Goal: Task Accomplishment & Management: Use online tool/utility

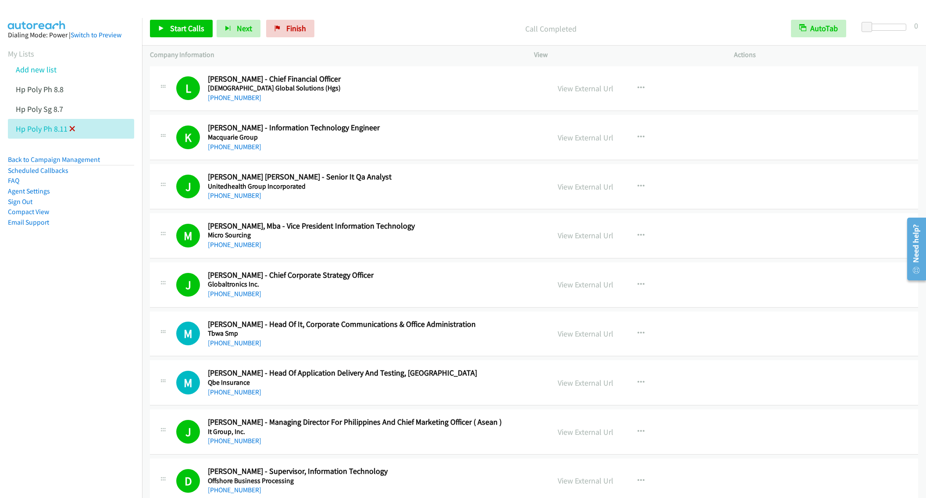
scroll to position [2842, 0]
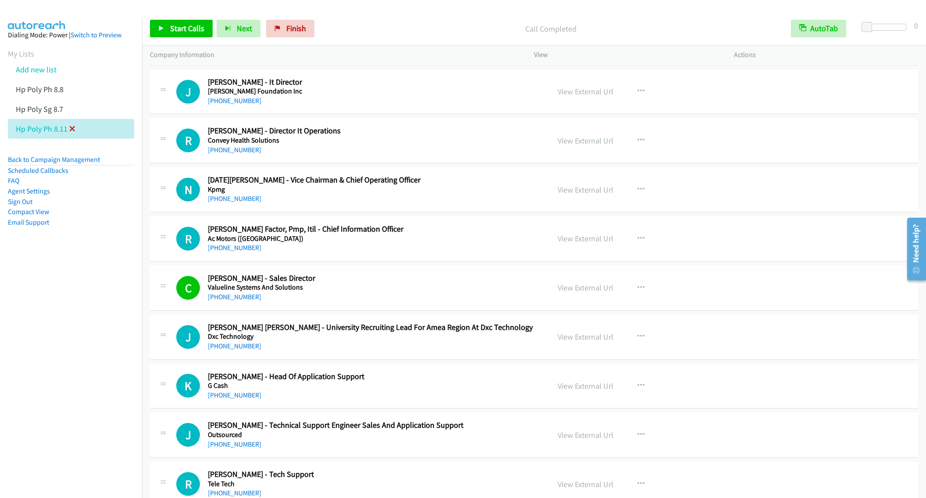
click at [74, 128] on icon at bounding box center [72, 129] width 6 height 6
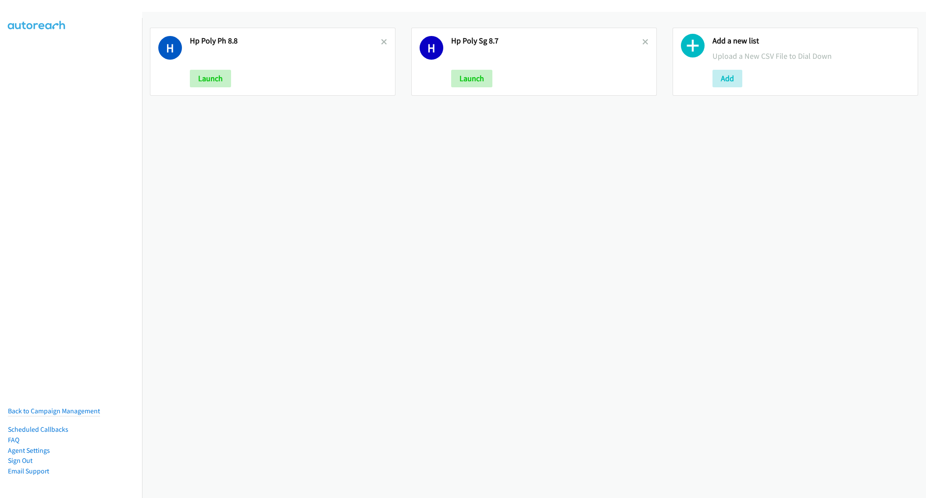
drag, startPoint x: 0, startPoint y: 0, endPoint x: 30, endPoint y: 68, distance: 74.0
click at [24, 66] on nav "Back to Campaign Management Scheduled Callbacks FAQ Agent Settings Sign Out Com…" at bounding box center [71, 267] width 143 height 498
click at [429, 153] on div "H Hp Poly Ph 8.8 Launch H Hp Poly Sg 8.7 Launch Add a new list Upload a New CSV…" at bounding box center [534, 255] width 784 height 486
click at [719, 76] on button "Add" at bounding box center [728, 79] width 30 height 18
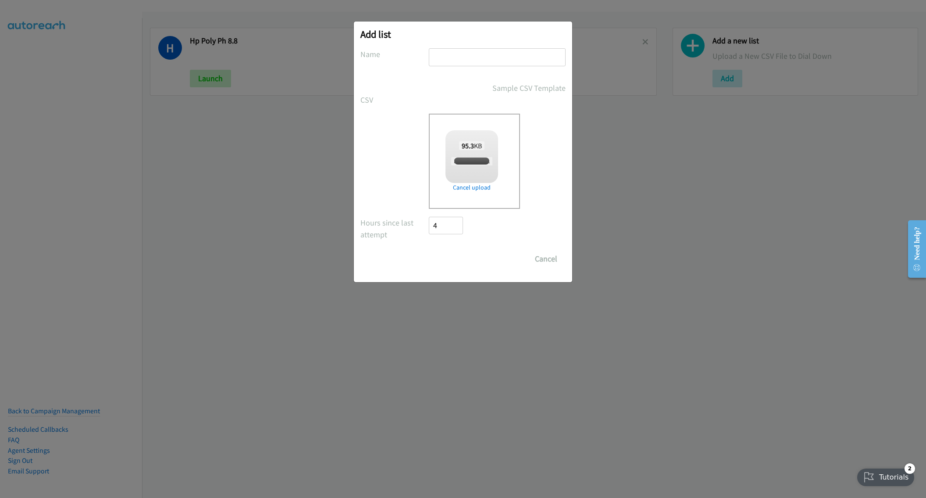
checkbox input "true"
click at [462, 60] on input "text" at bounding box center [497, 57] width 137 height 18
click at [429, 250] on input "Save List" at bounding box center [452, 259] width 46 height 18
type input "RedHAt IN 8.11"
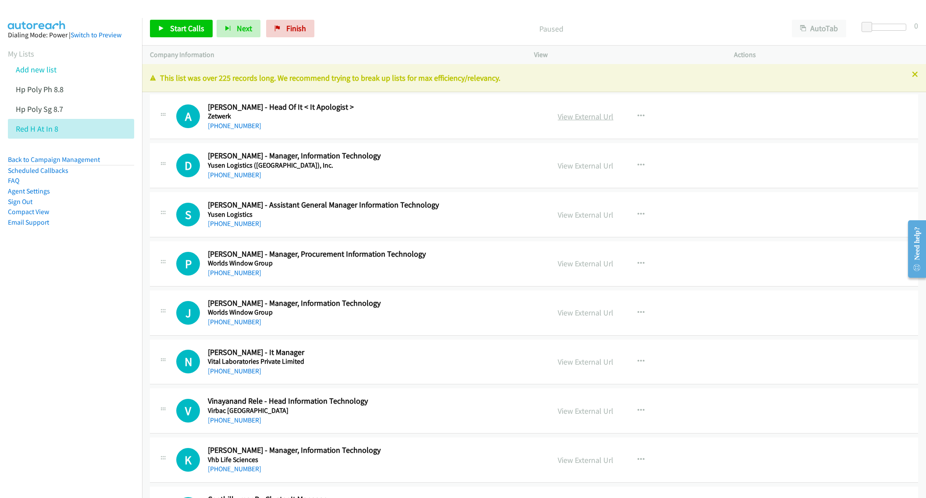
click at [576, 118] on link "View External Url" at bounding box center [586, 116] width 56 height 10
click at [912, 76] on icon at bounding box center [915, 75] width 6 height 6
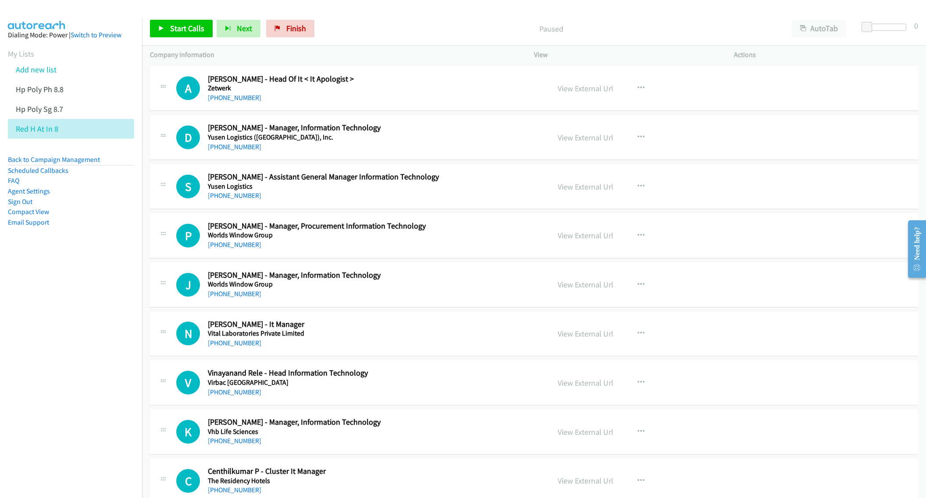
drag, startPoint x: 720, startPoint y: 16, endPoint x: 725, endPoint y: 19, distance: 5.5
click at [720, 16] on div "Start Calls Pause Next Finish Paused AutoTab AutoTab 0" at bounding box center [534, 29] width 784 height 34
click at [826, 28] on button "AutoTab" at bounding box center [819, 29] width 54 height 18
click at [423, 108] on div "A Callback Scheduled Ajay Mishra - Head Of It < It Apologist > Zetwerk Asia/Cal…" at bounding box center [534, 88] width 769 height 45
click at [178, 29] on span "Start Calls" at bounding box center [187, 28] width 34 height 10
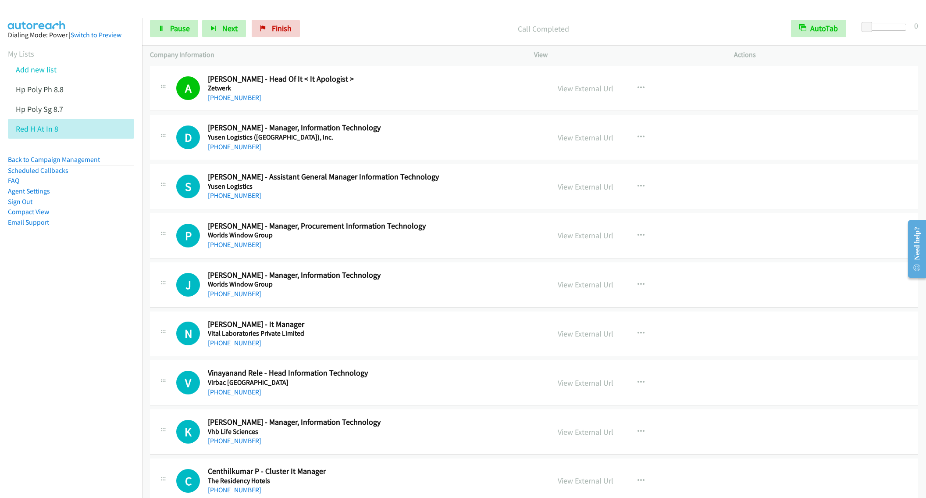
drag, startPoint x: 172, startPoint y: 25, endPoint x: 137, endPoint y: 91, distance: 74.2
click at [172, 25] on span "Pause" at bounding box center [180, 28] width 20 height 10
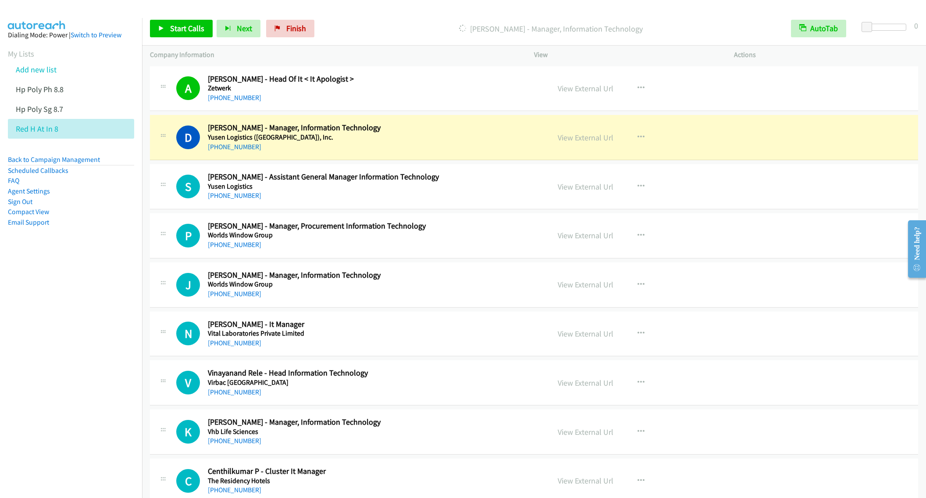
drag, startPoint x: 451, startPoint y: 83, endPoint x: 519, endPoint y: 82, distance: 67.6
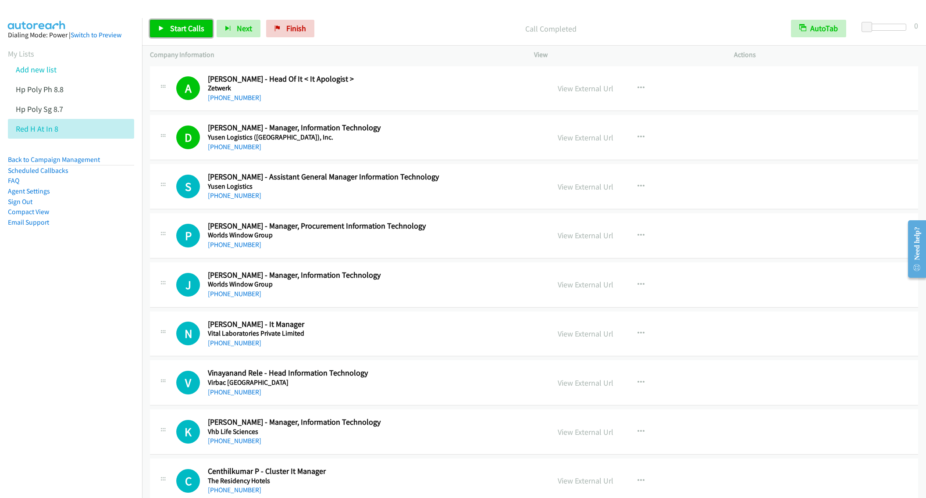
click at [178, 29] on span "Start Calls" at bounding box center [187, 28] width 34 height 10
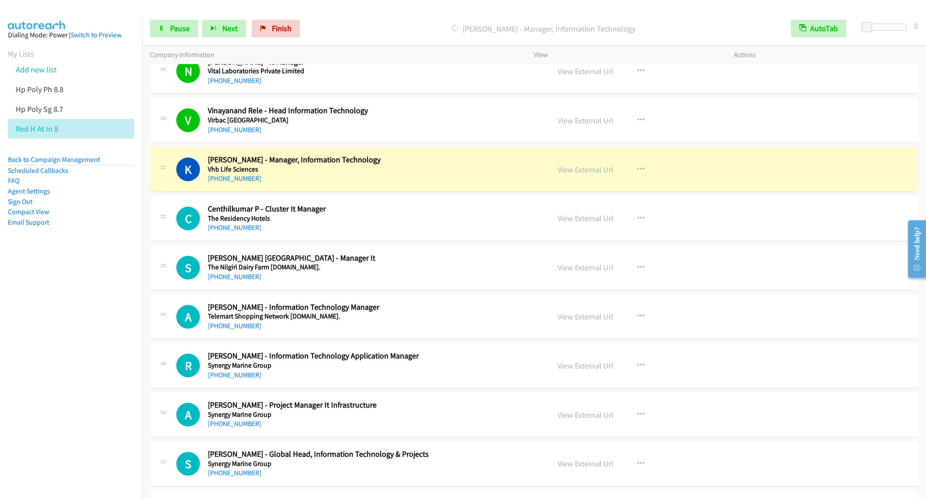
scroll to position [263, 0]
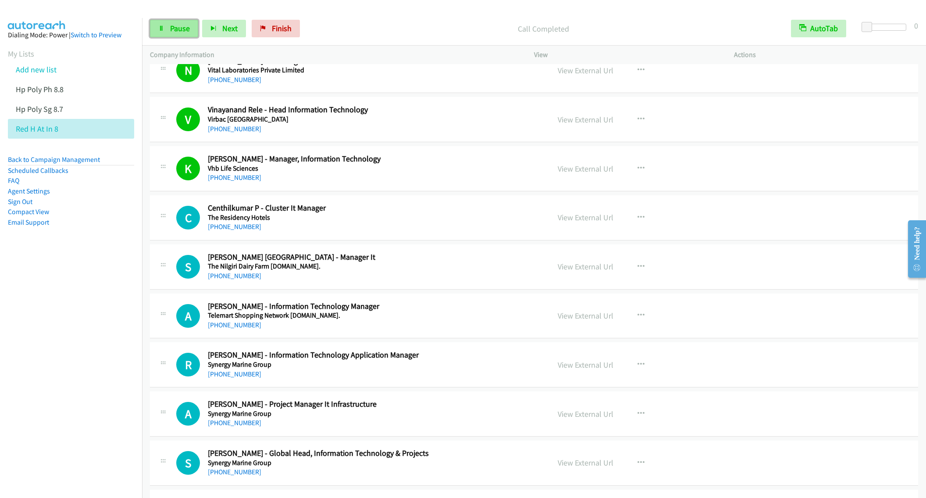
click at [170, 21] on link "Pause" at bounding box center [174, 29] width 48 height 18
click at [418, 211] on h2 "Centhilkumar P - Cluster It Manager" at bounding box center [372, 208] width 329 height 10
click at [196, 27] on span "Start Calls" at bounding box center [187, 28] width 34 height 10
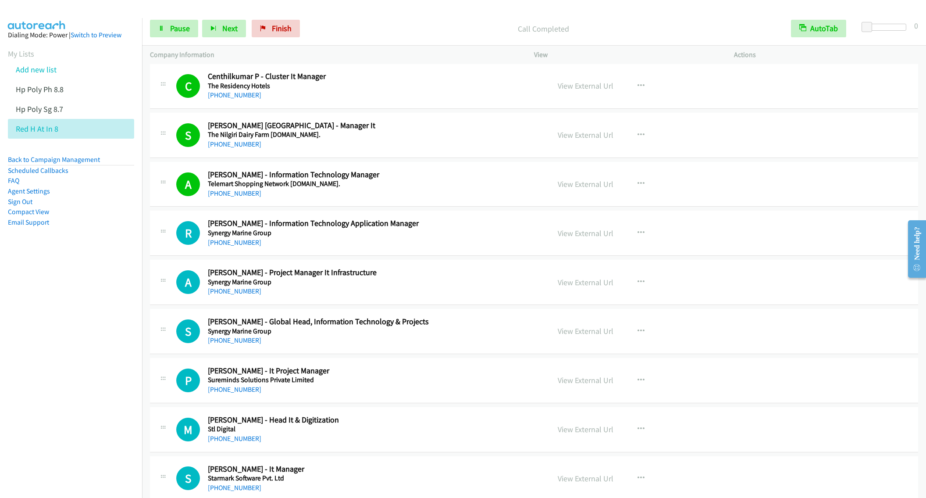
scroll to position [461, 0]
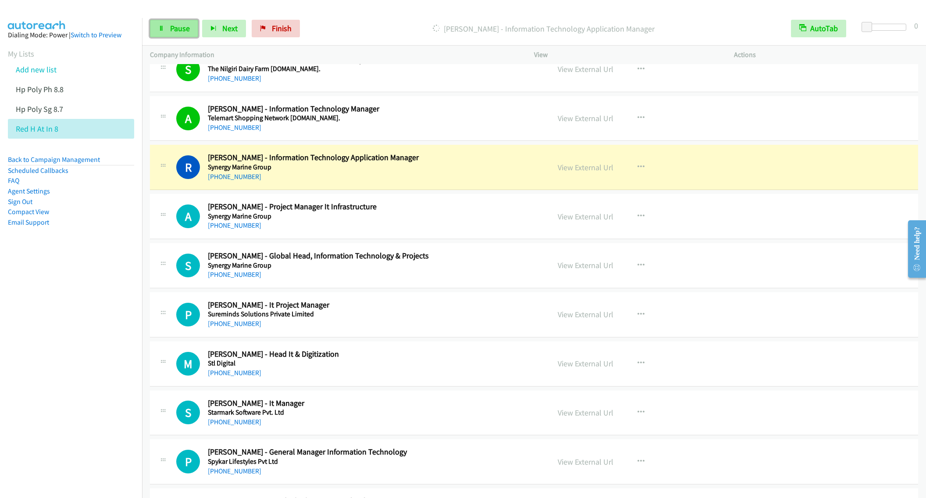
click at [172, 25] on span "Pause" at bounding box center [180, 28] width 20 height 10
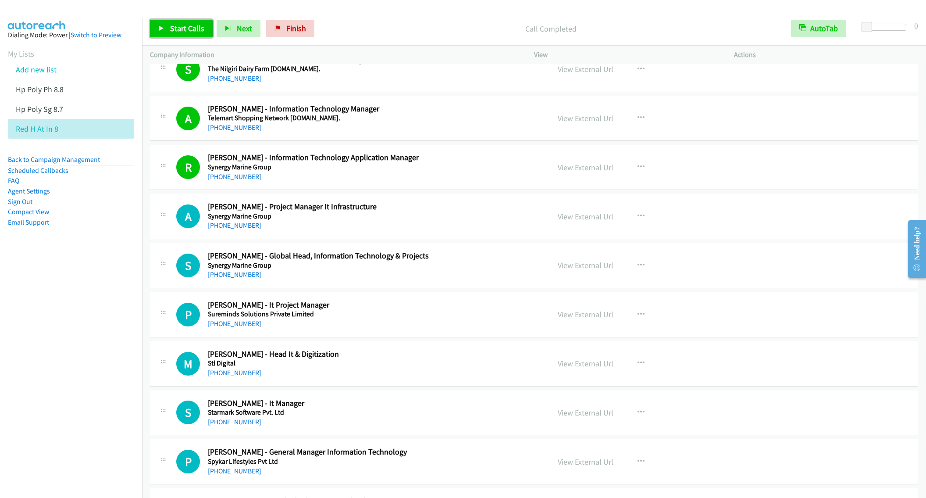
click at [179, 30] on span "Start Calls" at bounding box center [187, 28] width 34 height 10
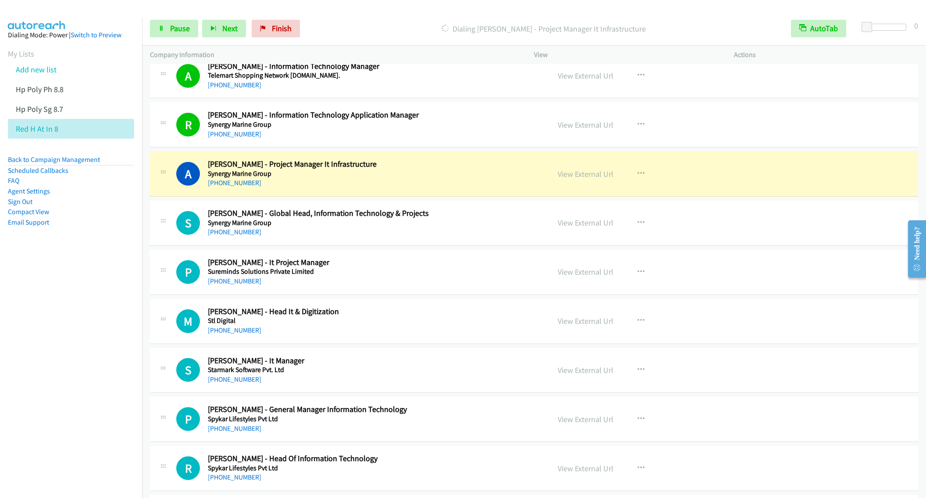
scroll to position [526, 0]
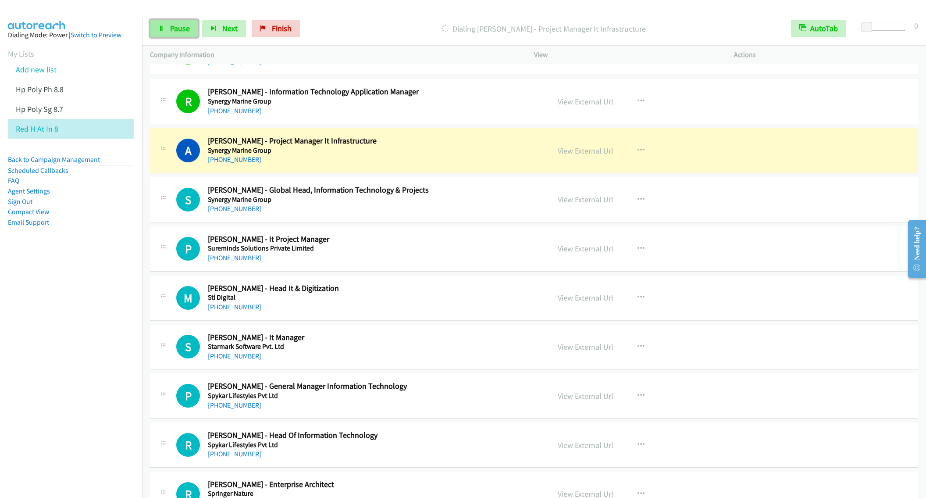
click at [171, 34] on link "Pause" at bounding box center [174, 29] width 48 height 18
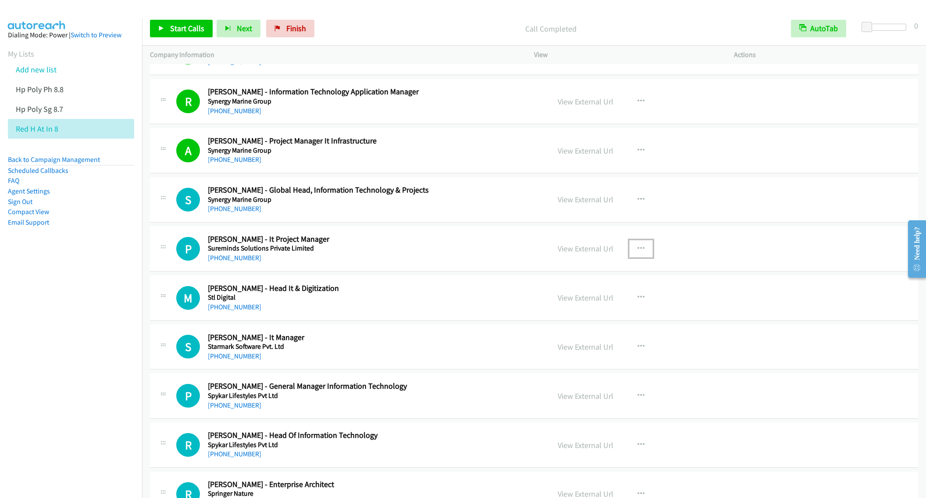
click at [638, 252] on icon "button" at bounding box center [641, 248] width 7 height 7
click at [582, 308] on link "Start Calls Here" at bounding box center [594, 306] width 117 height 18
click at [174, 33] on span "Start Calls" at bounding box center [187, 28] width 34 height 10
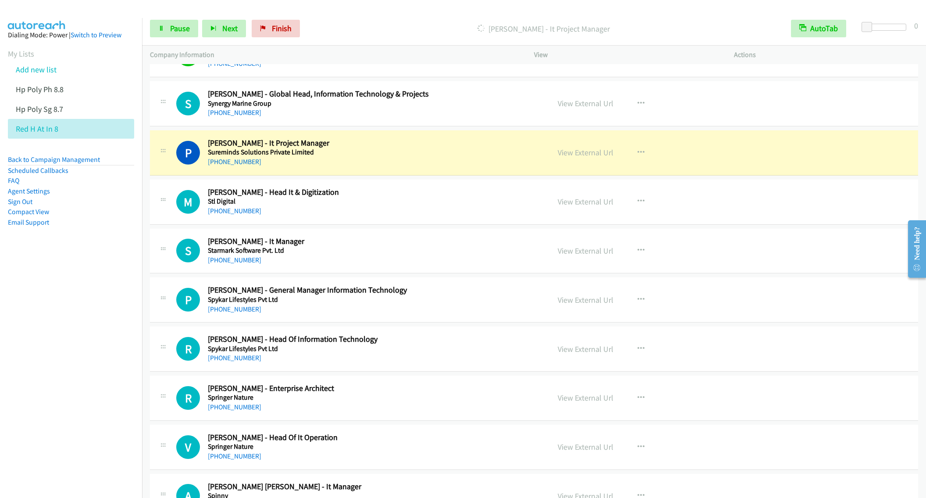
scroll to position [658, 0]
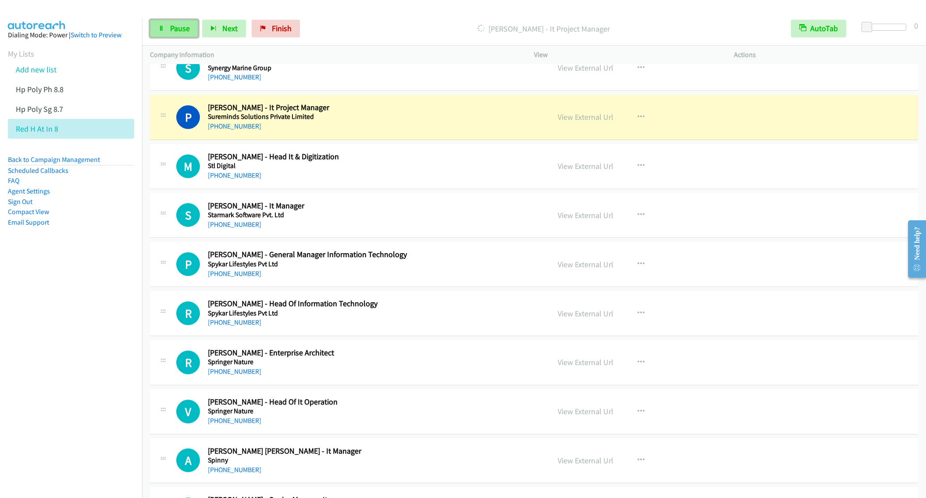
click at [169, 33] on link "Pause" at bounding box center [174, 29] width 48 height 18
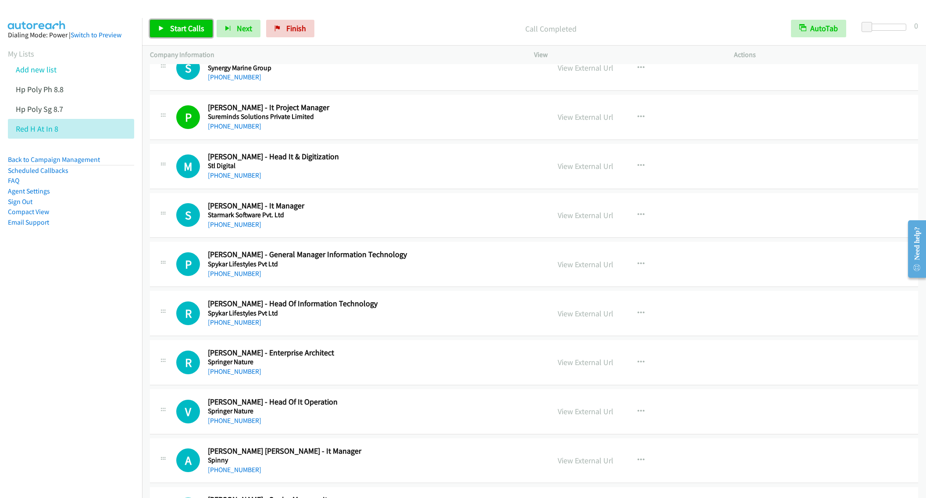
click at [174, 29] on span "Start Calls" at bounding box center [187, 28] width 34 height 10
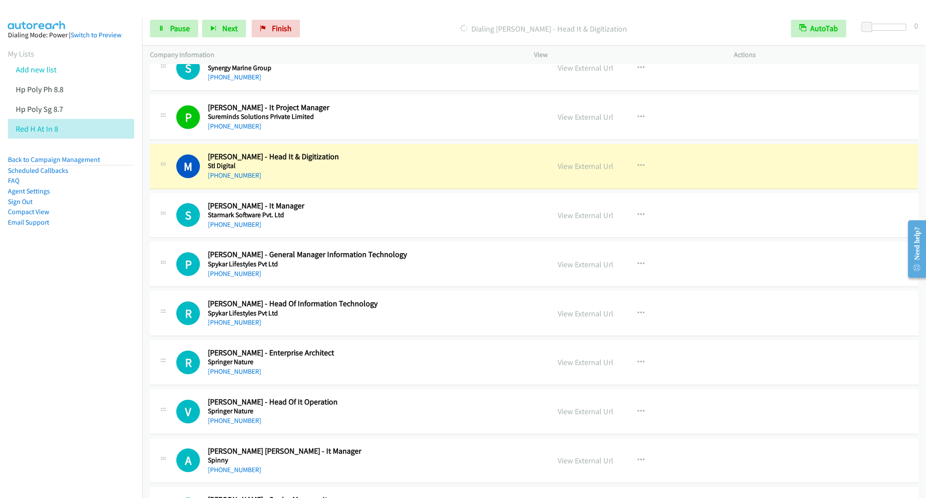
click at [54, 258] on aside "Dialing Mode: Power | Switch to Preview My Lists Add new list Hp Poly Ph 8.8 Hp…" at bounding box center [71, 142] width 142 height 249
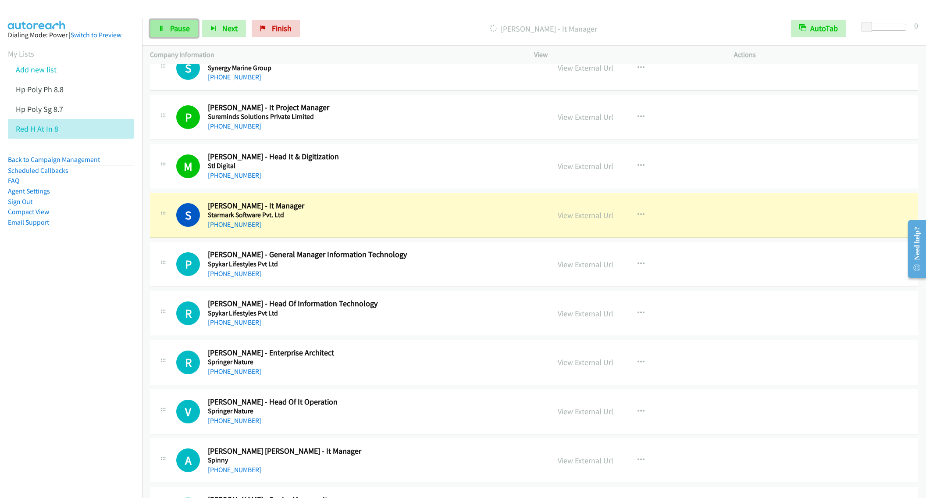
click at [175, 34] on link "Pause" at bounding box center [174, 29] width 48 height 18
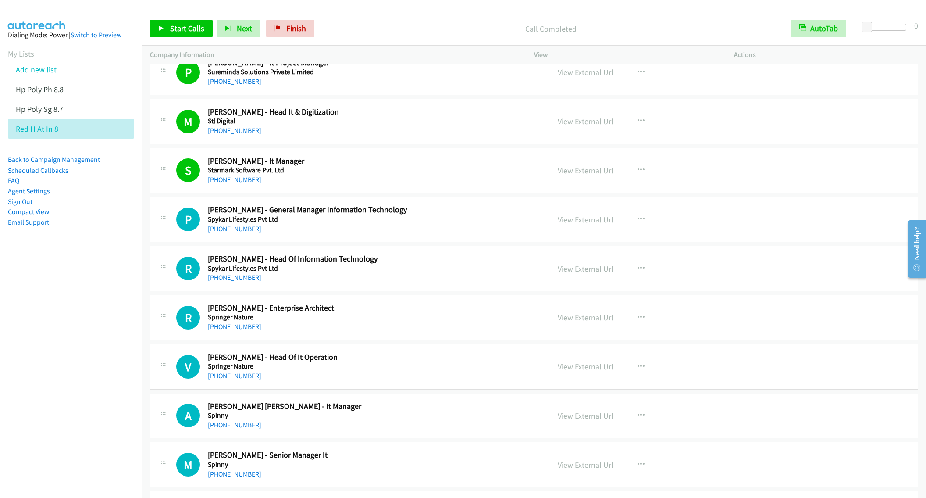
scroll to position [724, 0]
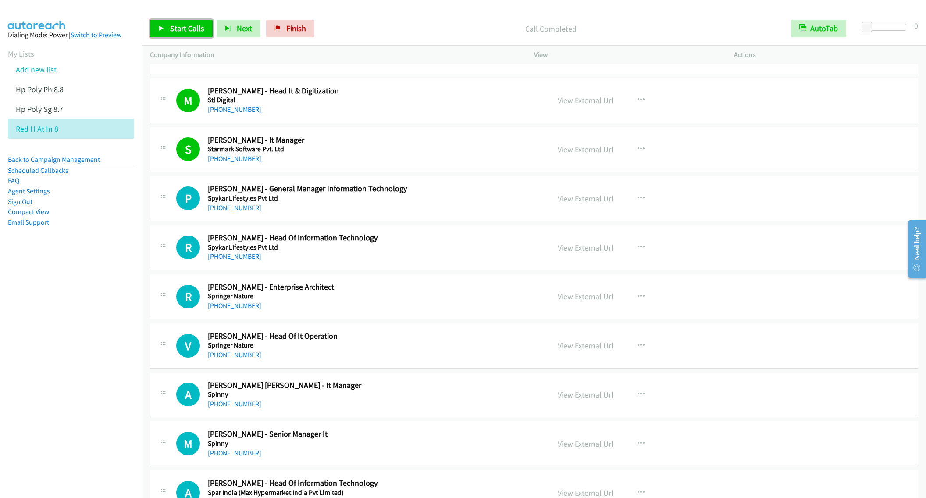
click at [172, 25] on span "Start Calls" at bounding box center [187, 28] width 34 height 10
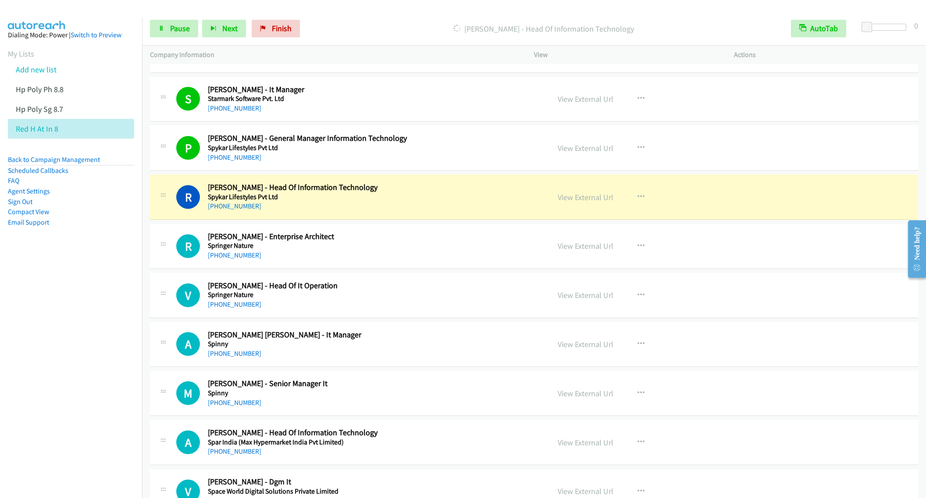
scroll to position [790, 0]
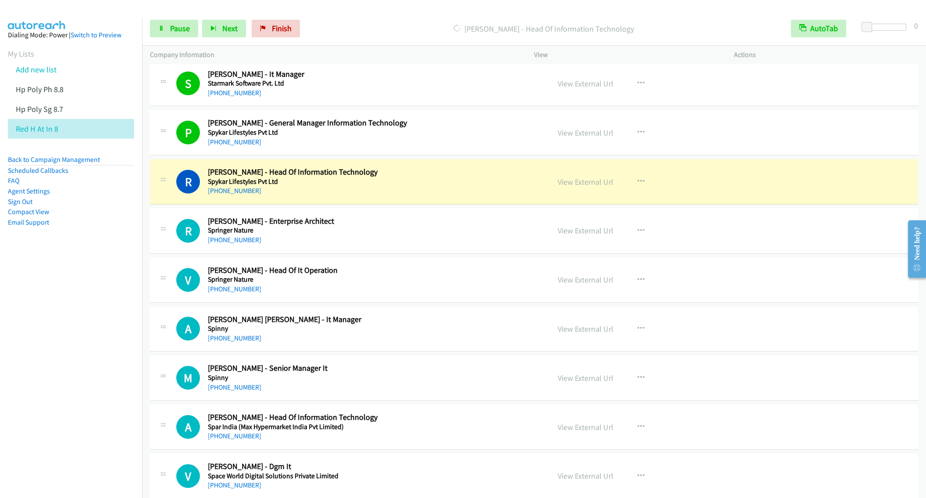
drag, startPoint x: 89, startPoint y: 297, endPoint x: 87, endPoint y: 283, distance: 13.9
click at [89, 297] on nav "Dialing Mode: Power | Switch to Preview My Lists Add new list Hp Poly Ph 8.8 Hp…" at bounding box center [71, 267] width 143 height 498
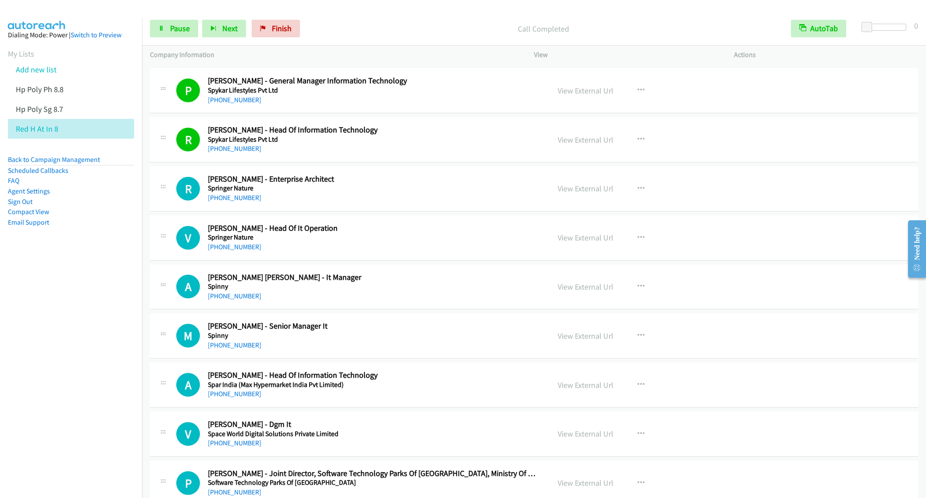
scroll to position [855, 0]
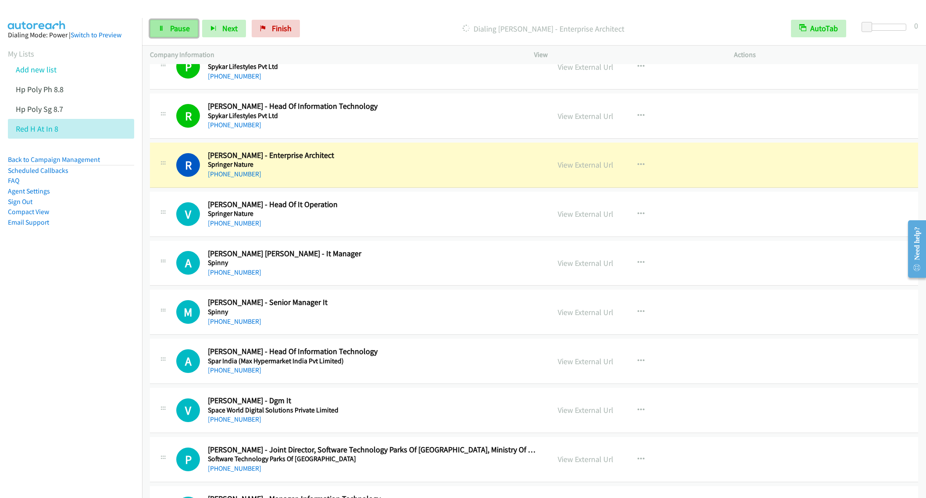
click at [165, 28] on link "Pause" at bounding box center [174, 29] width 48 height 18
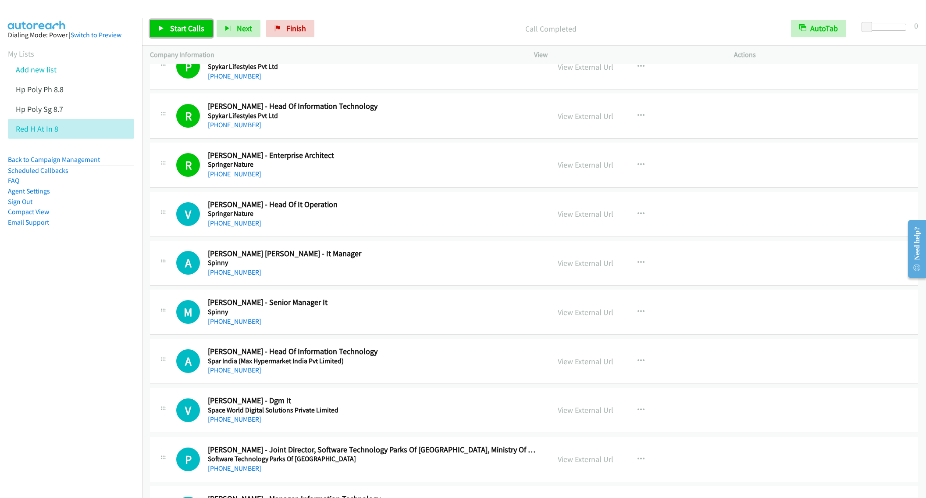
click at [180, 29] on span "Start Calls" at bounding box center [187, 28] width 34 height 10
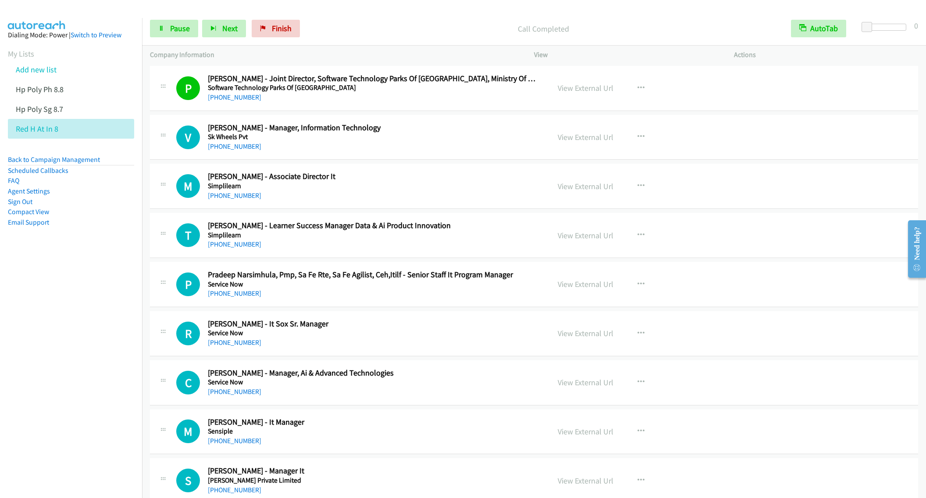
scroll to position [1250, 0]
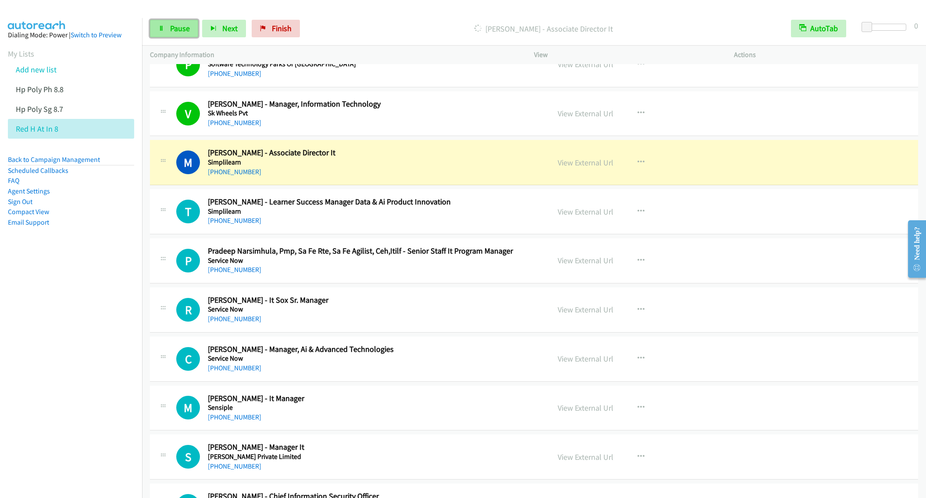
click at [174, 32] on span "Pause" at bounding box center [180, 28] width 20 height 10
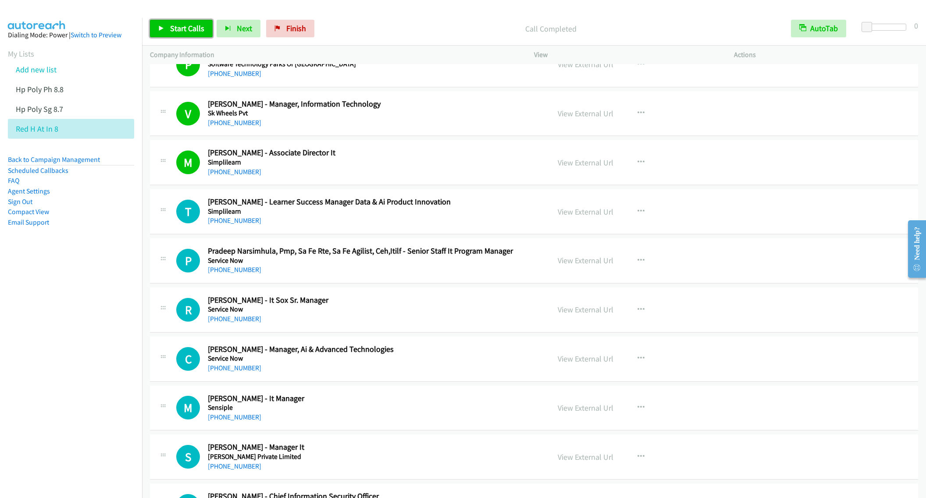
click at [187, 29] on span "Start Calls" at bounding box center [187, 28] width 34 height 10
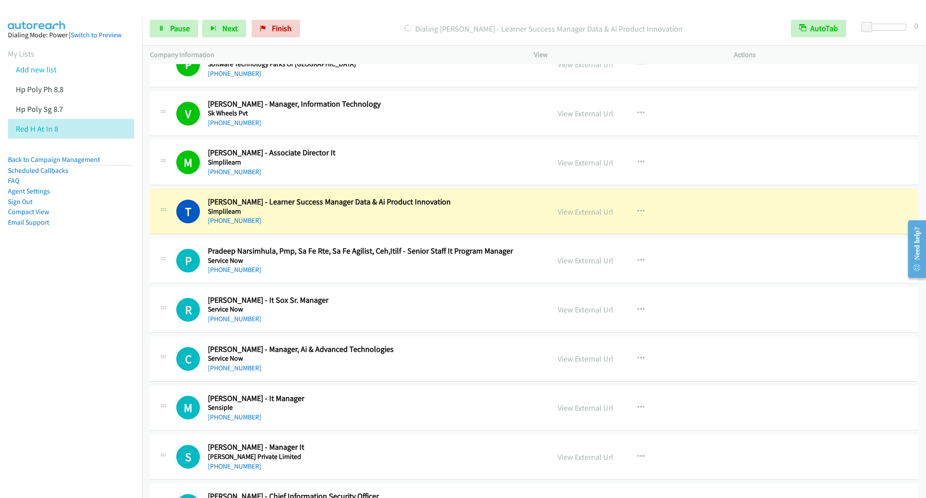
drag, startPoint x: 43, startPoint y: 256, endPoint x: 82, endPoint y: 262, distance: 39.5
click at [43, 256] on aside "Dialing Mode: Power | Switch to Preview My Lists Add new list Hp Poly Ph 8.8 Hp…" at bounding box center [71, 142] width 142 height 249
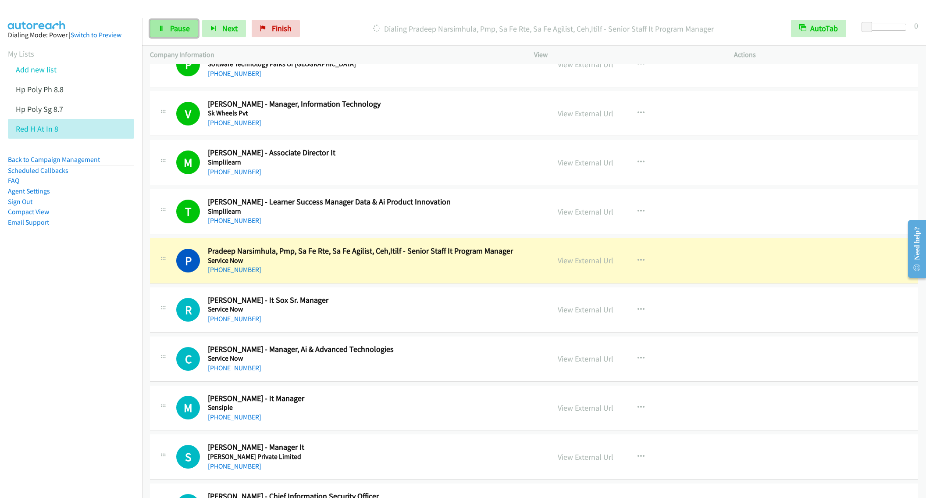
click at [174, 32] on span "Pause" at bounding box center [180, 28] width 20 height 10
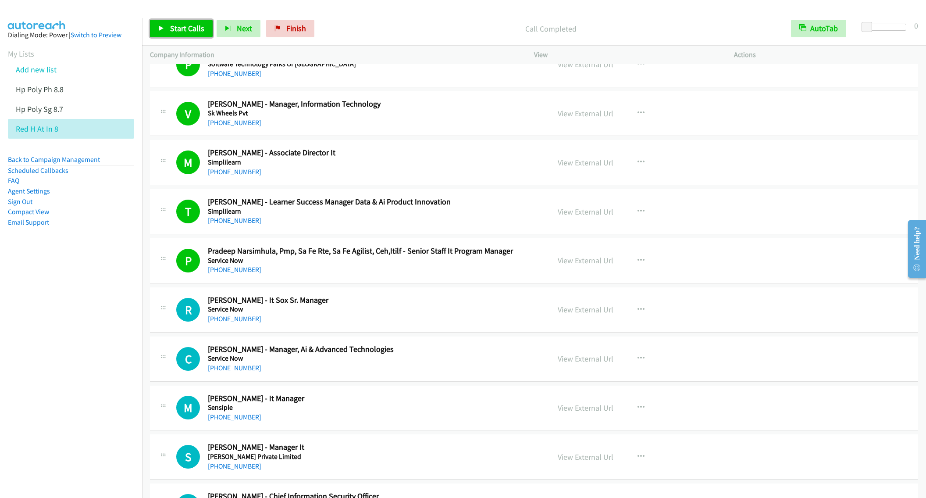
click at [175, 34] on link "Start Calls" at bounding box center [181, 29] width 63 height 18
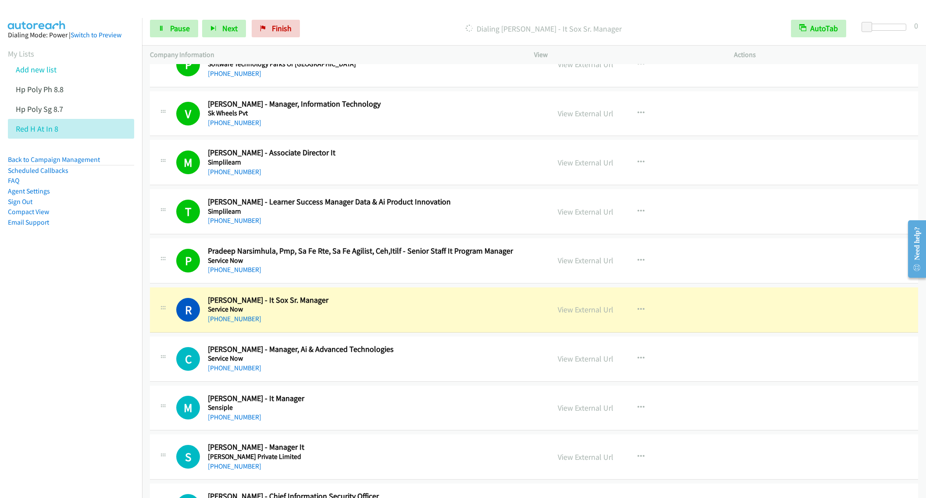
click at [454, 322] on div "+91 99992 55538" at bounding box center [372, 319] width 329 height 11
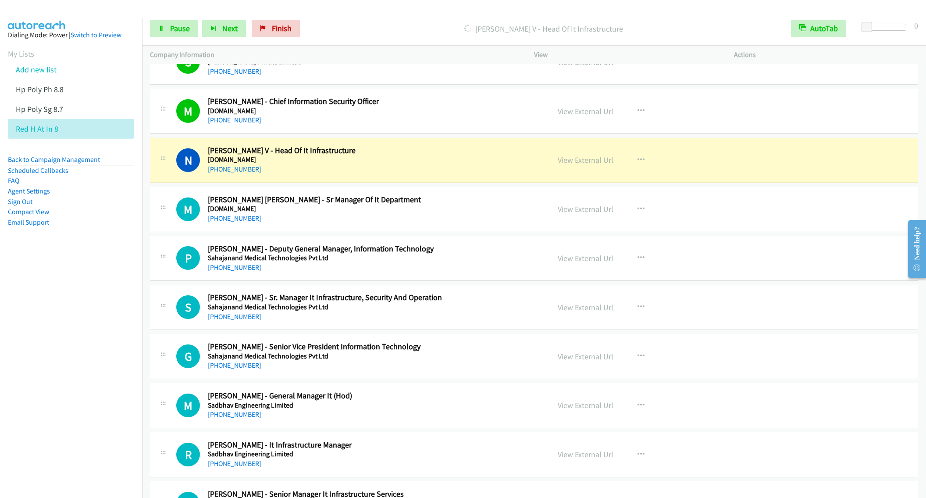
scroll to position [1711, 0]
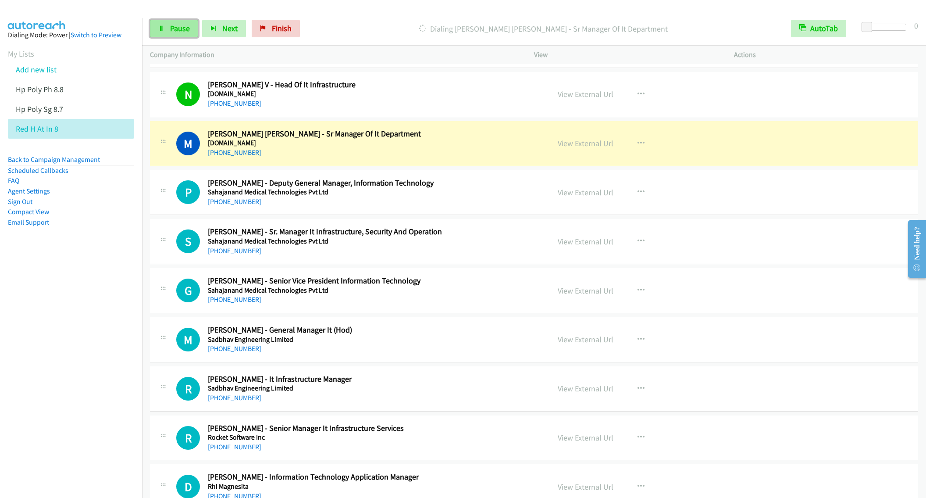
click at [177, 28] on span "Pause" at bounding box center [180, 28] width 20 height 10
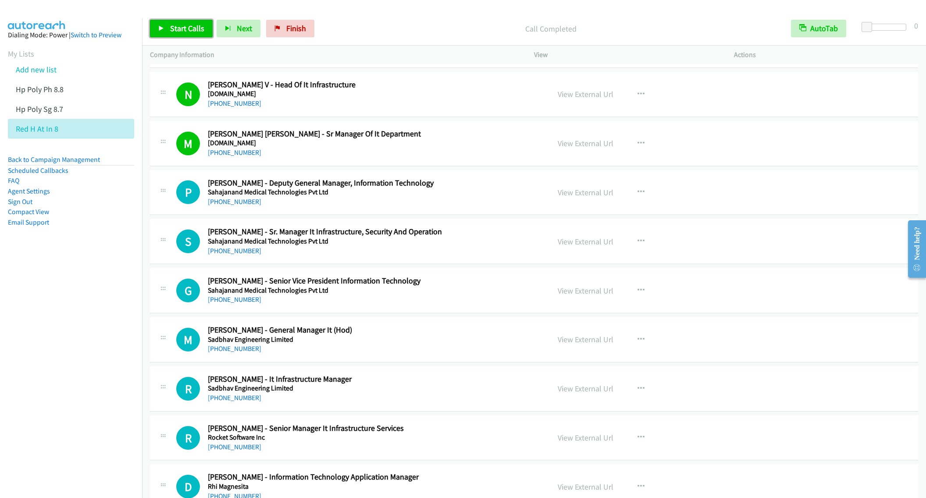
click at [183, 28] on span "Start Calls" at bounding box center [187, 28] width 34 height 10
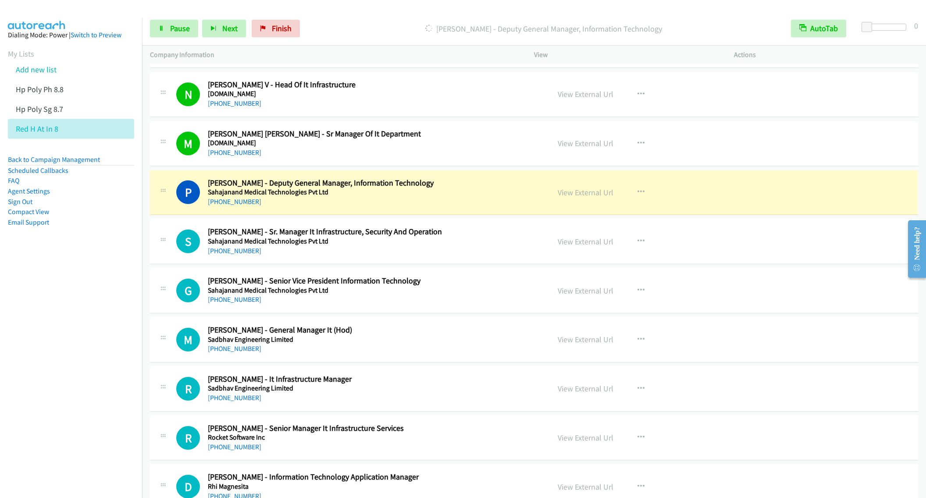
drag, startPoint x: 83, startPoint y: 258, endPoint x: 79, endPoint y: 262, distance: 5.0
click at [83, 258] on aside "Dialing Mode: Power | Switch to Preview My Lists Add new list Hp Poly Ph 8.8 Hp…" at bounding box center [71, 142] width 142 height 249
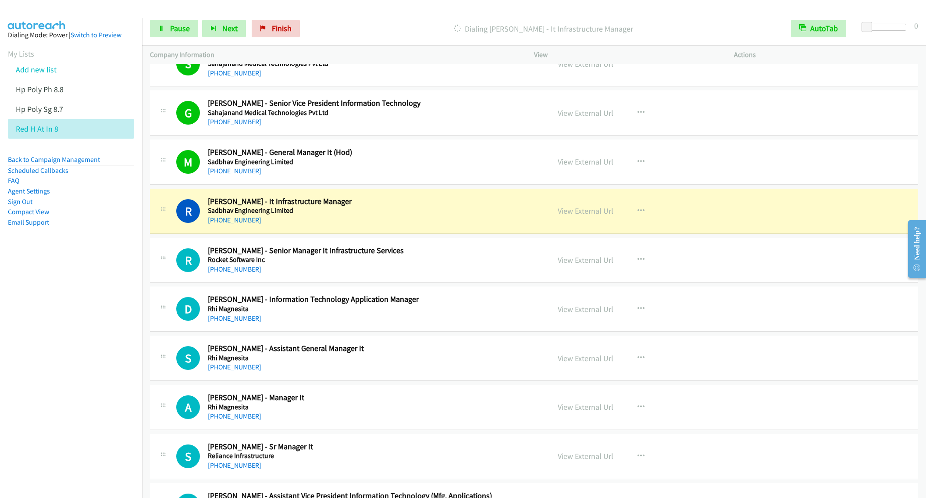
scroll to position [1908, 0]
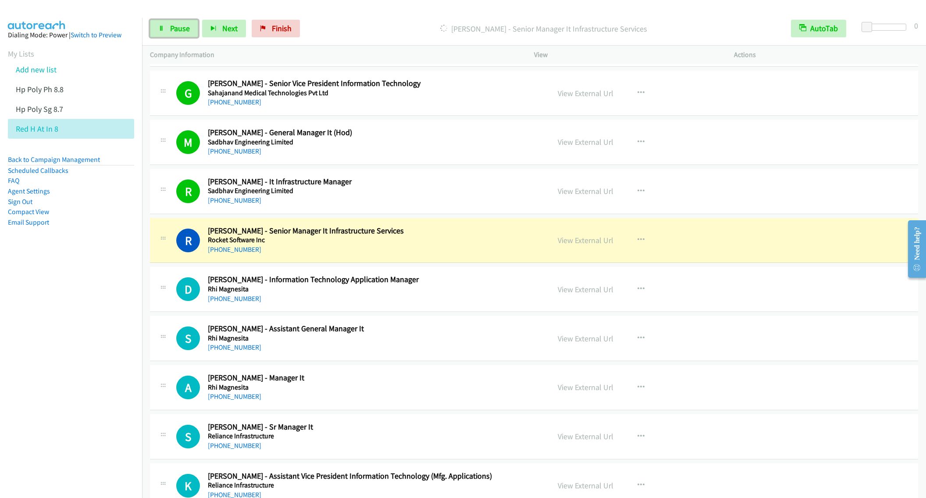
drag, startPoint x: 172, startPoint y: 30, endPoint x: 188, endPoint y: 49, distance: 24.3
click at [172, 30] on span "Pause" at bounding box center [180, 28] width 20 height 10
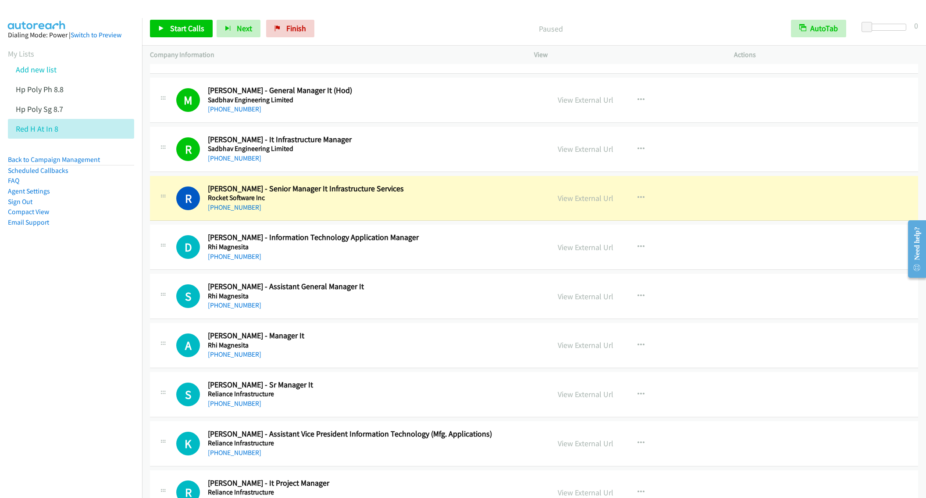
scroll to position [1974, 0]
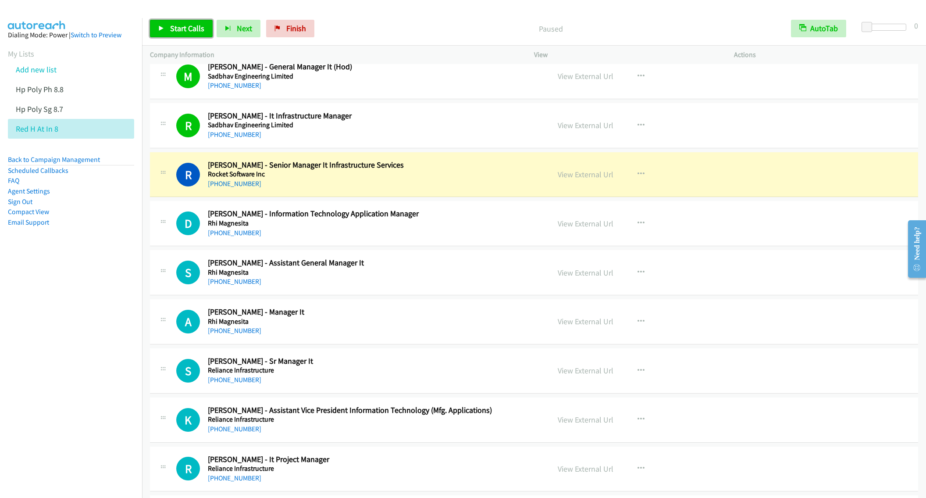
click at [184, 29] on span "Start Calls" at bounding box center [187, 28] width 34 height 10
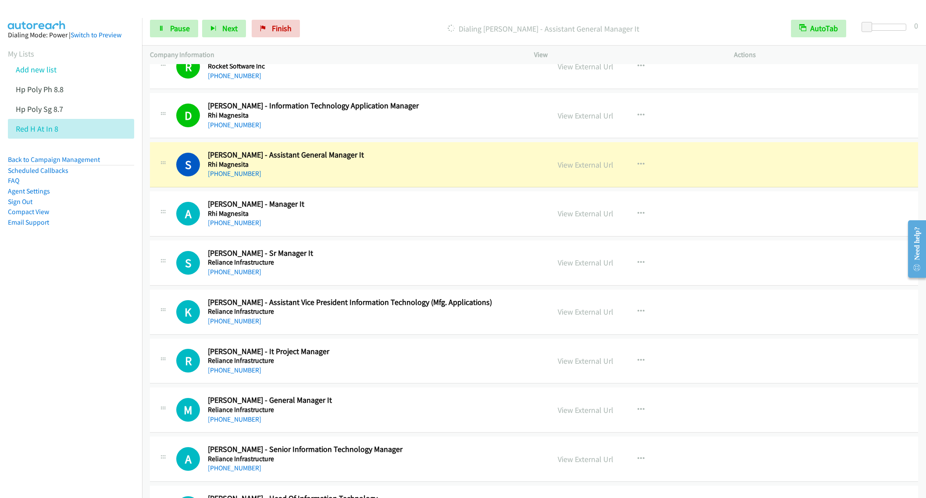
scroll to position [2106, 0]
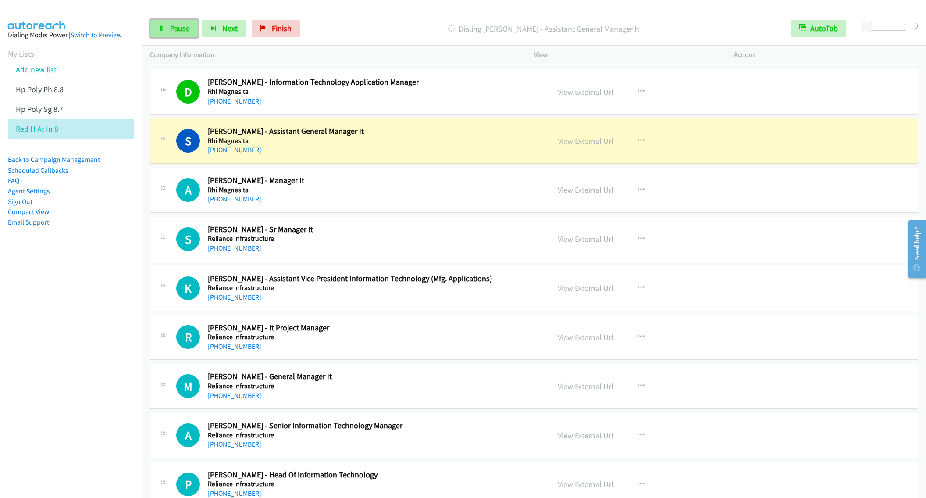
click at [175, 30] on span "Pause" at bounding box center [180, 28] width 20 height 10
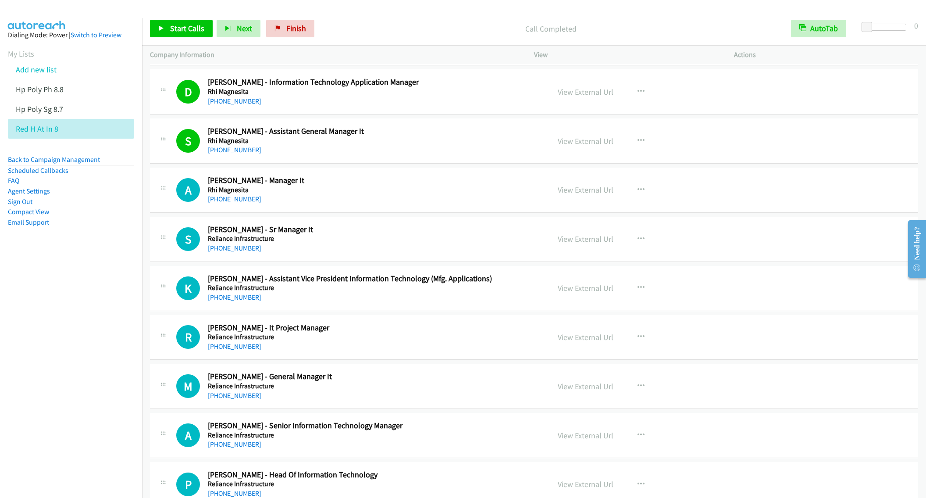
click at [86, 279] on nav "Dialing Mode: Power | Switch to Preview My Lists Add new list Hp Poly Ph 8.8 Hp…" at bounding box center [71, 267] width 143 height 498
drag, startPoint x: 88, startPoint y: 260, endPoint x: 220, endPoint y: 182, distance: 153.0
click at [88, 260] on aside "Dialing Mode: Power | Switch to Preview My Lists Add new list Hp Poly Ph 8.8 Hp…" at bounding box center [71, 142] width 142 height 249
click at [45, 69] on link "Add new list" at bounding box center [36, 69] width 41 height 10
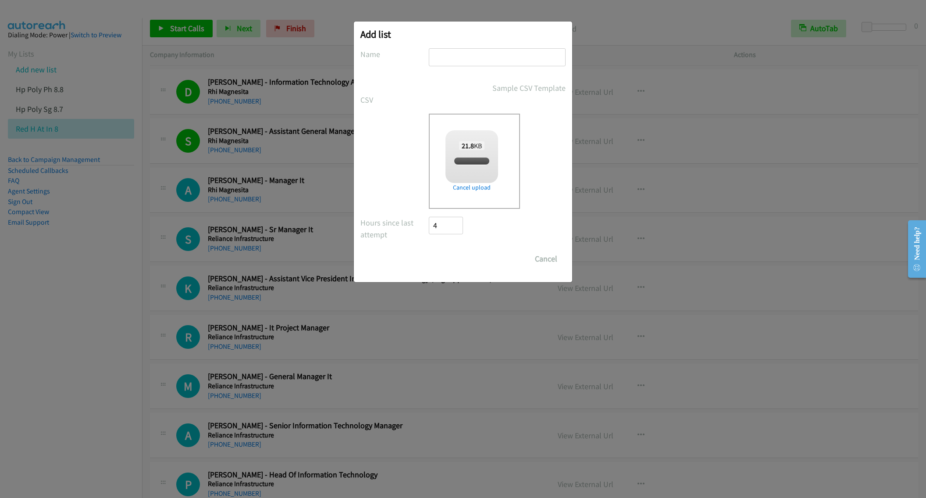
checkbox input "true"
drag, startPoint x: 466, startPoint y: 57, endPoint x: 463, endPoint y: 64, distance: 7.1
click at [465, 57] on input "text" at bounding box center [497, 57] width 137 height 18
type input "RED HAT IN stay back"
click at [451, 263] on input "Save List" at bounding box center [452, 259] width 46 height 18
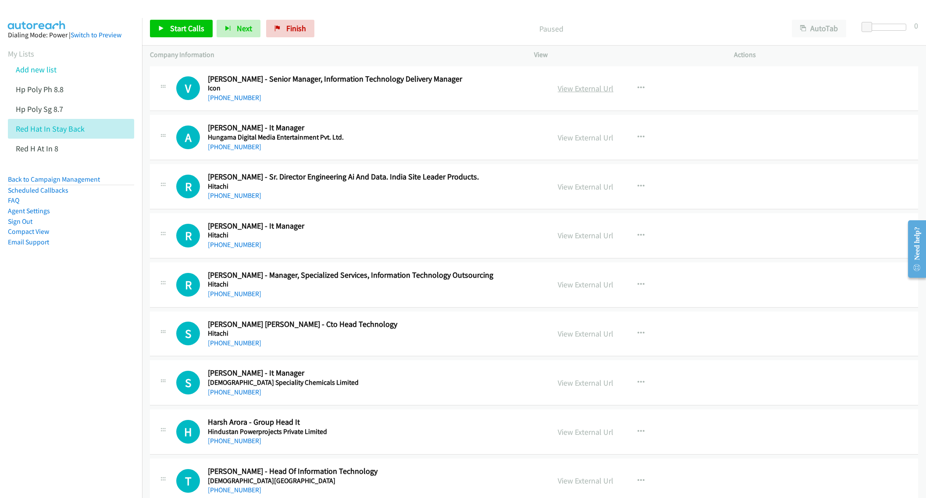
click at [567, 89] on link "View External Url" at bounding box center [586, 88] width 56 height 10
click at [830, 28] on button "AutoTab" at bounding box center [819, 29] width 54 height 18
click at [178, 29] on span "Start Calls" at bounding box center [187, 28] width 34 height 10
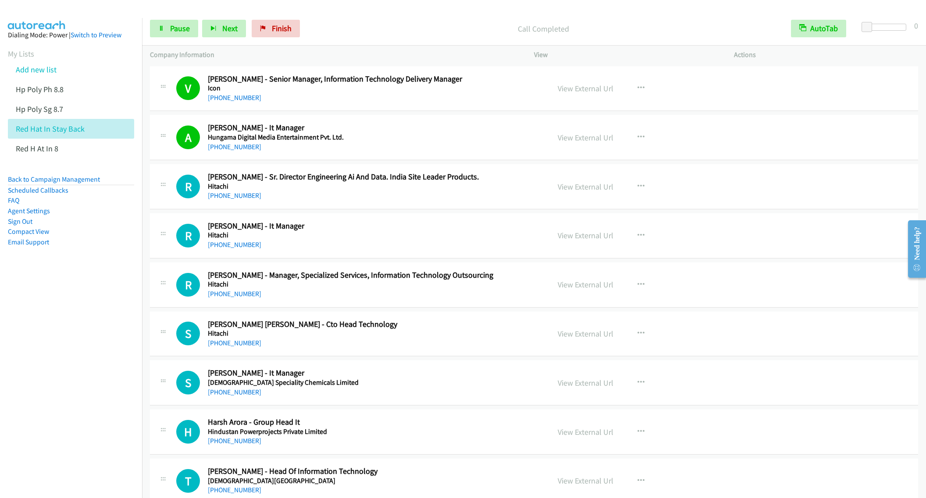
click at [399, 208] on div "R Callback Scheduled [PERSON_NAME] - Sr. Director Engineering Ai And Data. Indi…" at bounding box center [534, 186] width 769 height 45
drag, startPoint x: 120, startPoint y: 266, endPoint x: 115, endPoint y: 268, distance: 5.0
click at [120, 266] on aside "Dialing Mode: Power | Switch to Preview My Lists Add new list Hp Poly Ph 8.8 Hp…" at bounding box center [71, 152] width 142 height 269
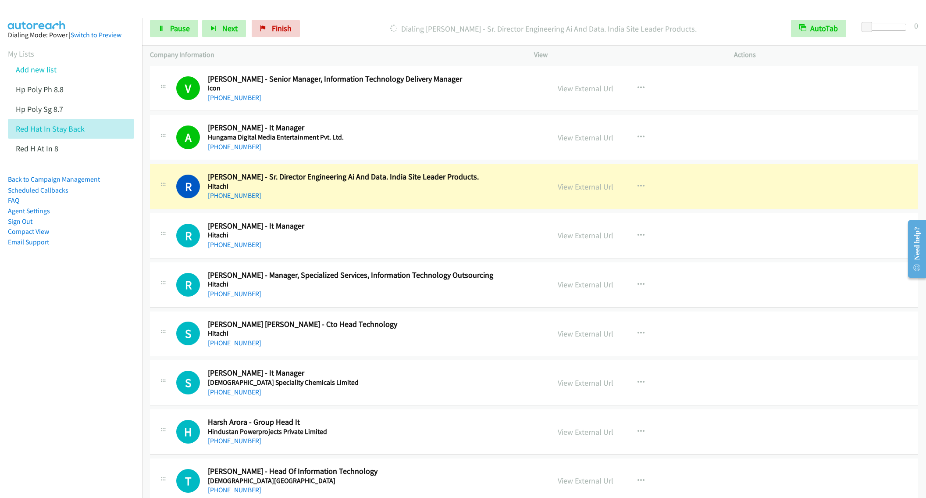
scroll to position [66, 0]
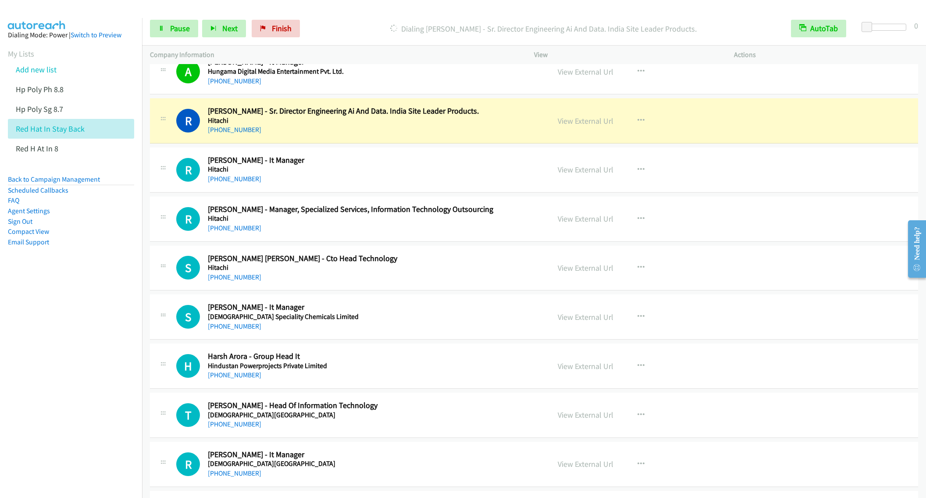
click at [389, 220] on h5 "Hitachi" at bounding box center [372, 218] width 329 height 9
click at [638, 220] on icon "button" at bounding box center [641, 218] width 7 height 7
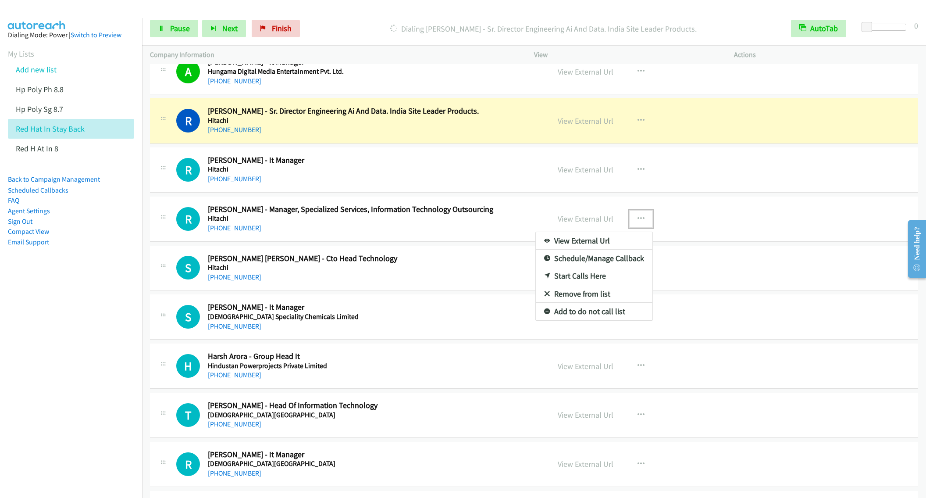
click at [584, 292] on link "Remove from list" at bounding box center [594, 294] width 117 height 18
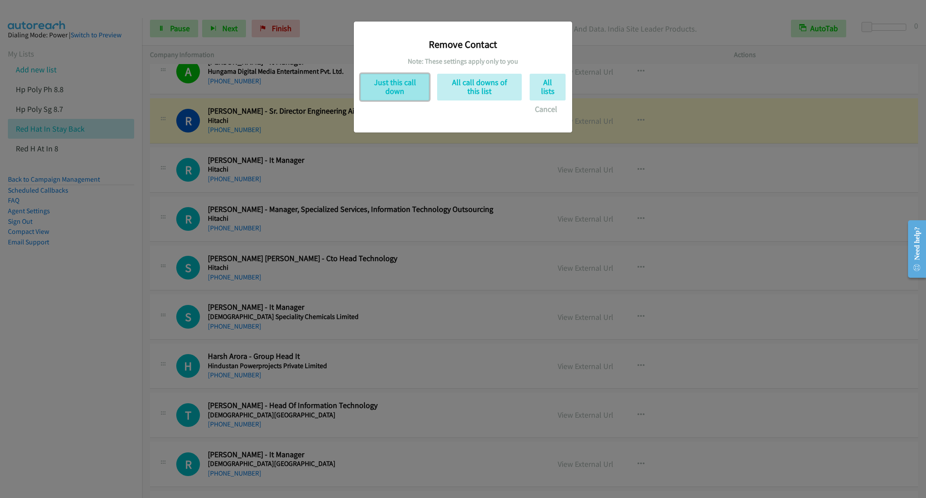
click at [393, 97] on button "Just this call down" at bounding box center [395, 87] width 69 height 27
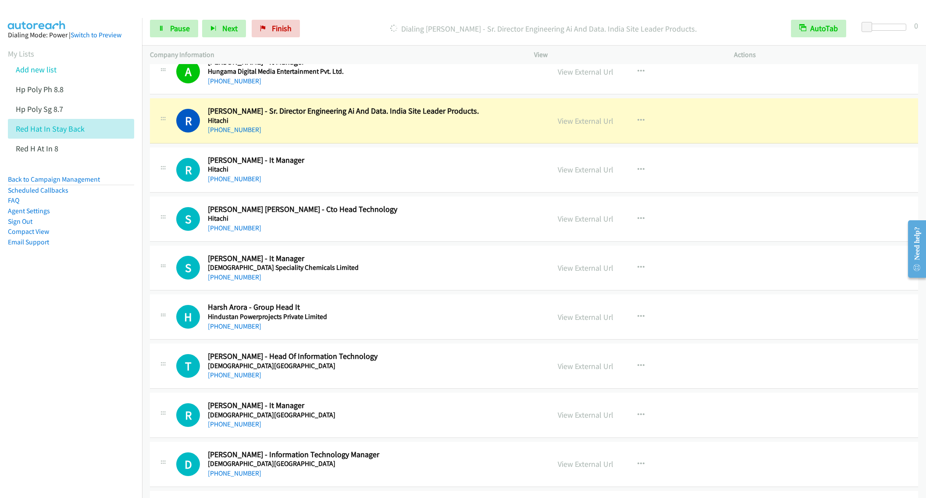
click at [106, 268] on aside "Dialing Mode: Power | Switch to Preview My Lists Add new list Hp Poly Ph 8.8 Hp…" at bounding box center [71, 152] width 142 height 269
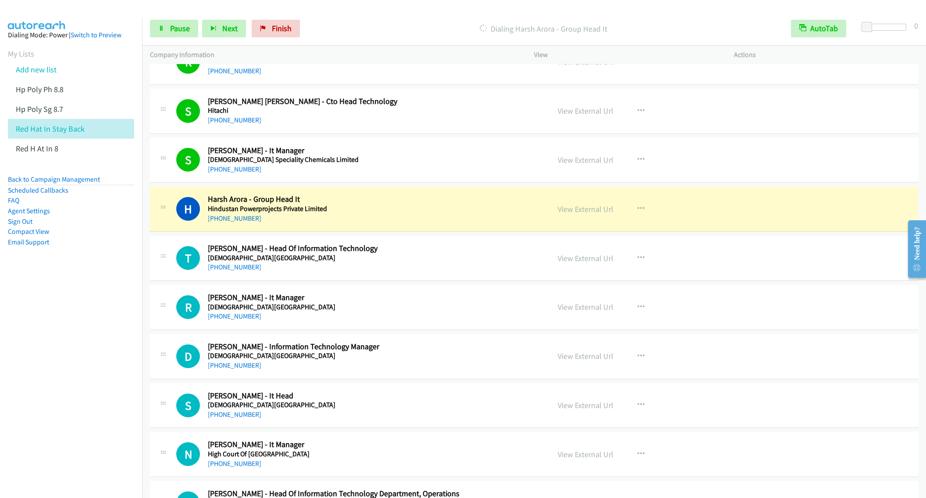
scroll to position [197, 0]
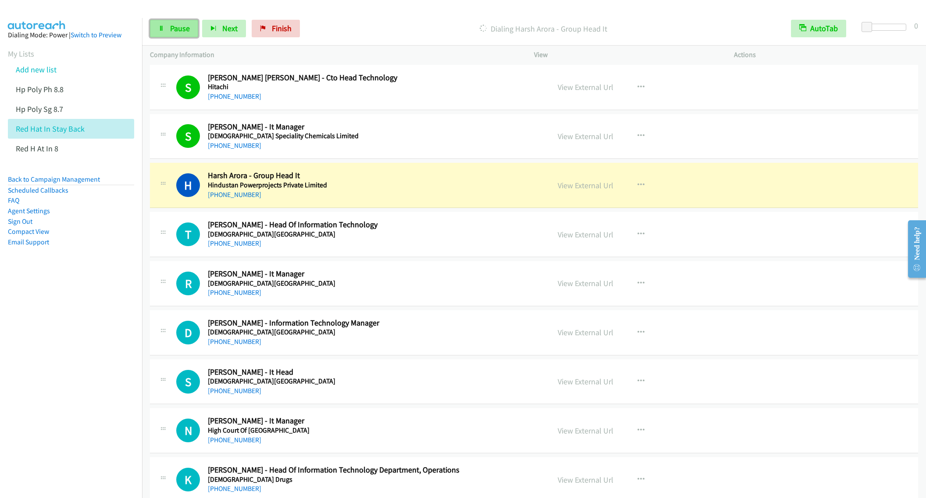
click at [174, 31] on span "Pause" at bounding box center [180, 28] width 20 height 10
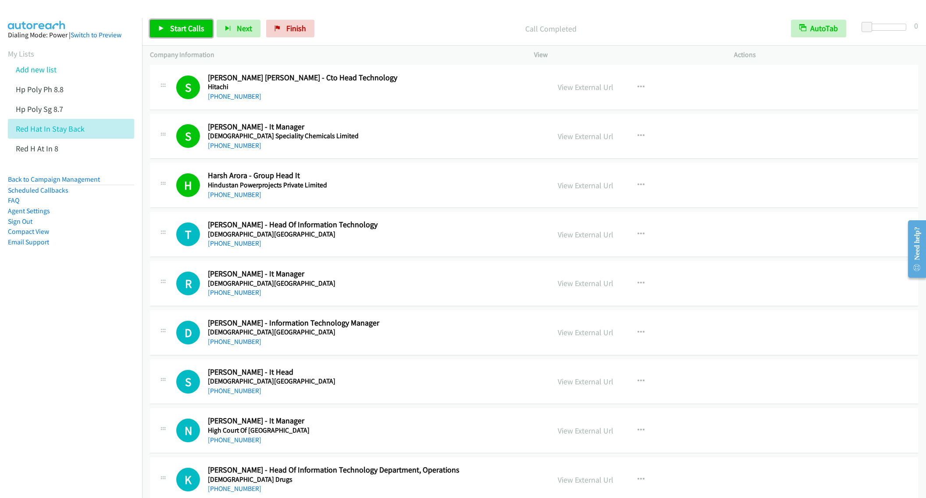
click at [184, 28] on span "Start Calls" at bounding box center [187, 28] width 34 height 10
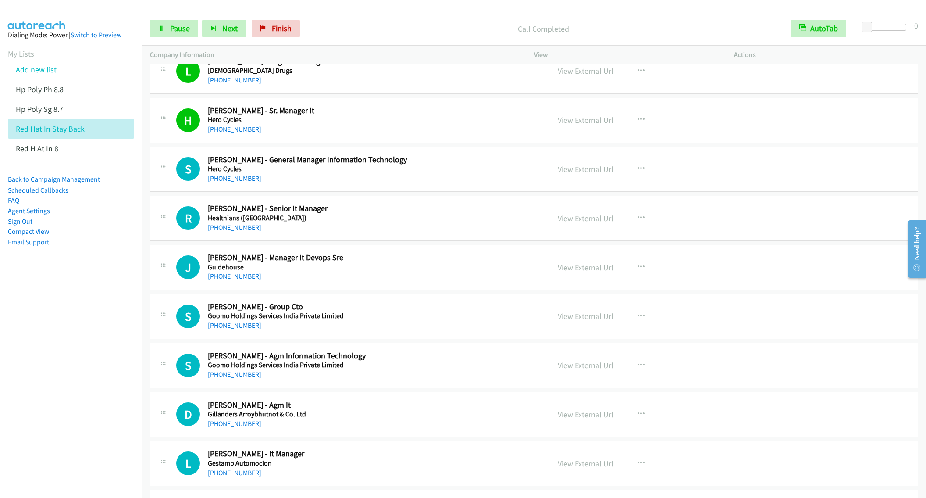
scroll to position [724, 0]
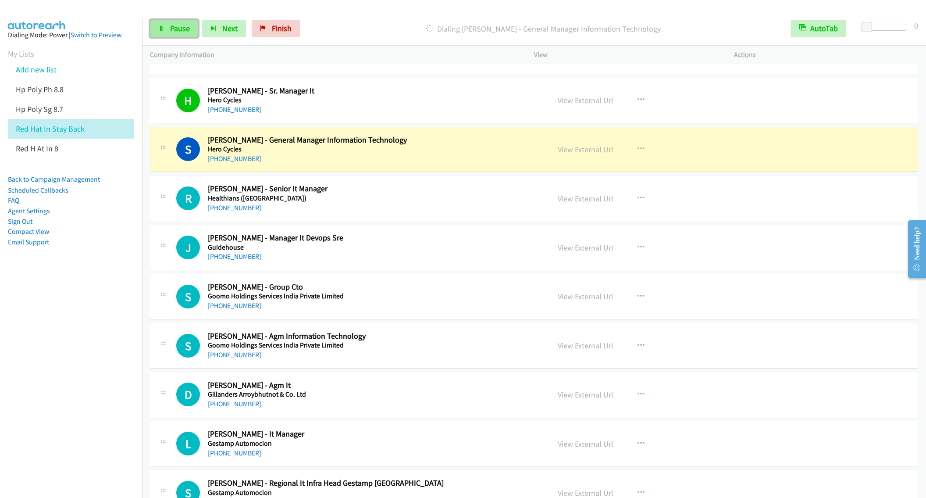
click at [157, 29] on link "Pause" at bounding box center [174, 29] width 48 height 18
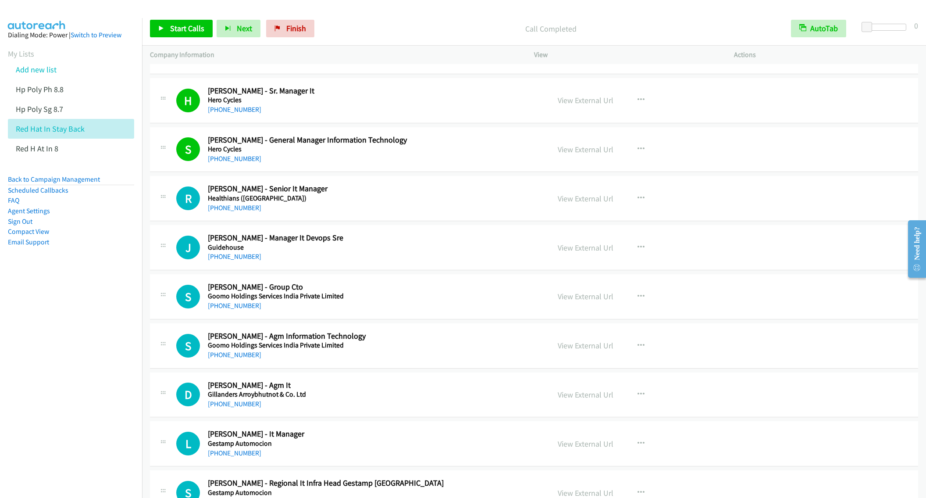
click at [29, 308] on nav "Dialing Mode: Power | Switch to Preview My Lists Add new list Hp Poly Ph 8.8 Hp…" at bounding box center [71, 267] width 143 height 498
click at [176, 32] on span "Start Calls" at bounding box center [187, 28] width 34 height 10
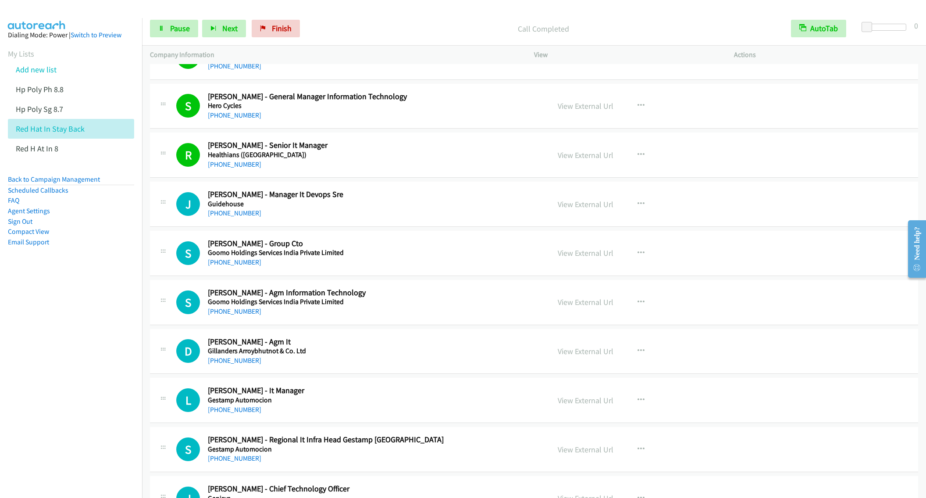
scroll to position [790, 0]
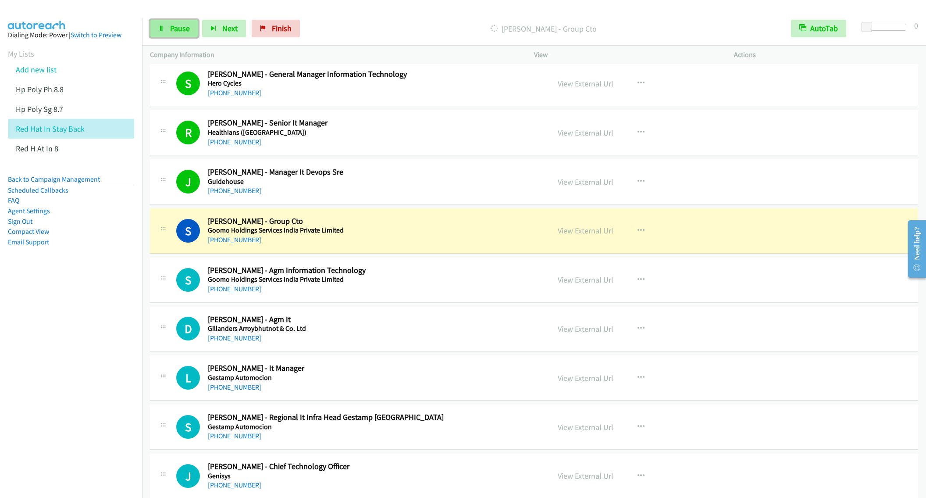
click at [168, 25] on link "Pause" at bounding box center [174, 29] width 48 height 18
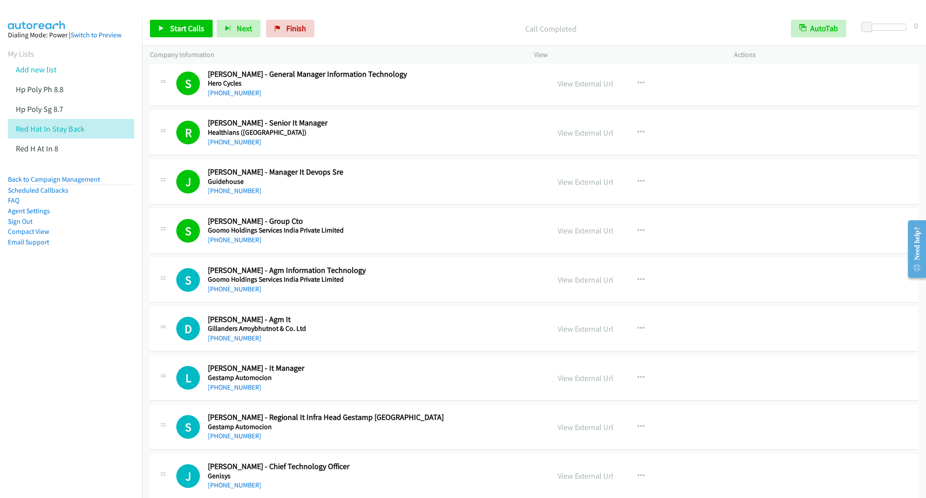
scroll to position [855, 0]
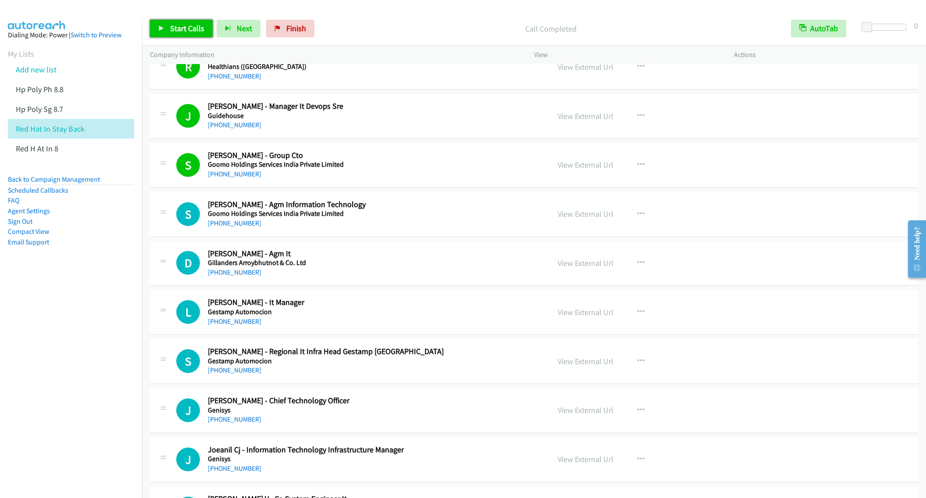
click at [183, 29] on span "Start Calls" at bounding box center [187, 28] width 34 height 10
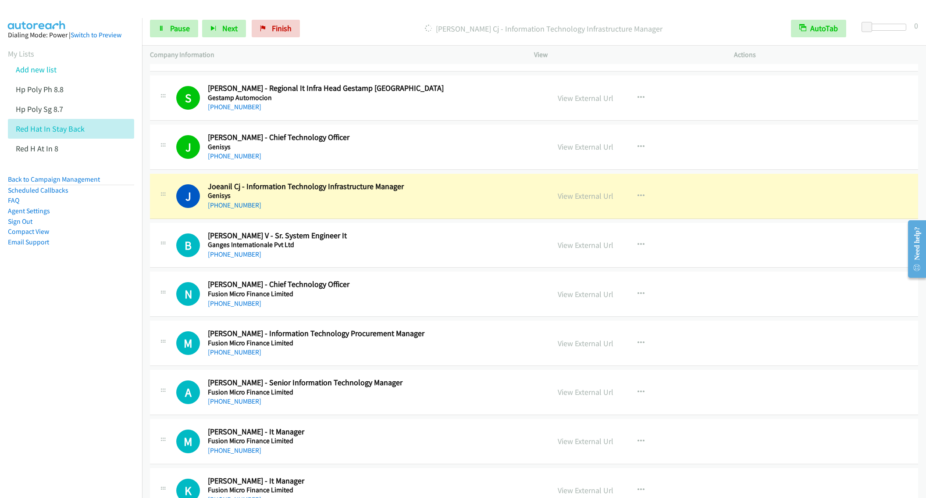
scroll to position [1184, 0]
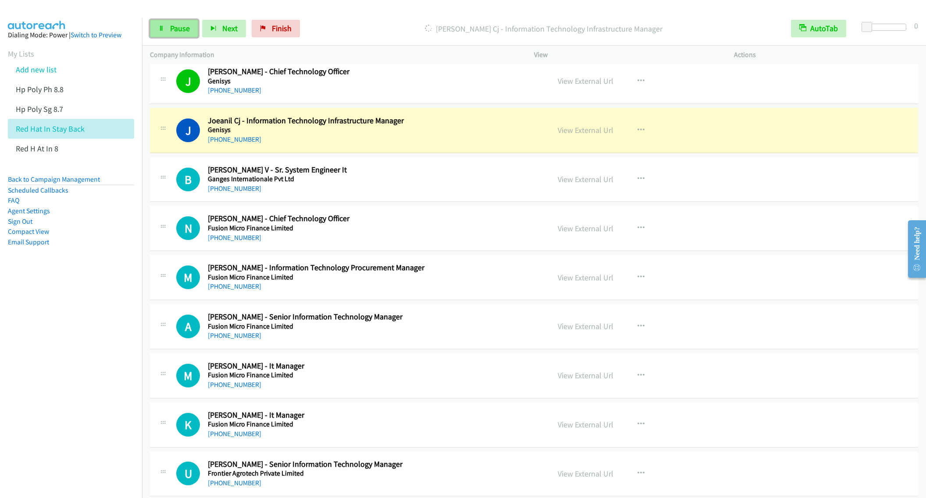
click at [173, 29] on span "Pause" at bounding box center [180, 28] width 20 height 10
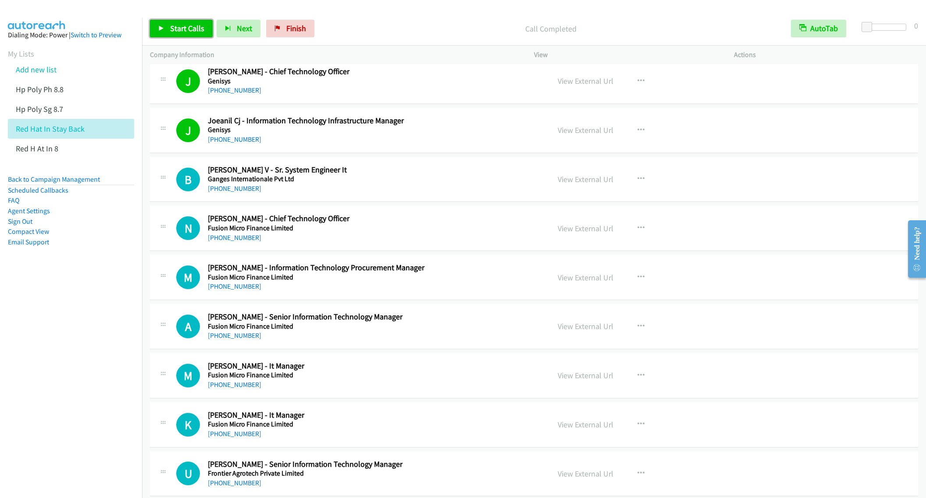
click at [179, 33] on span "Start Calls" at bounding box center [187, 28] width 34 height 10
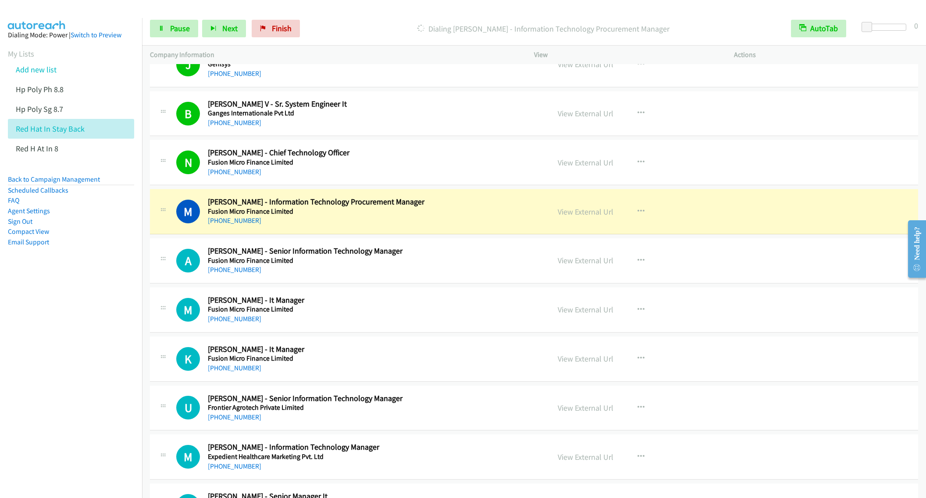
scroll to position [1316, 0]
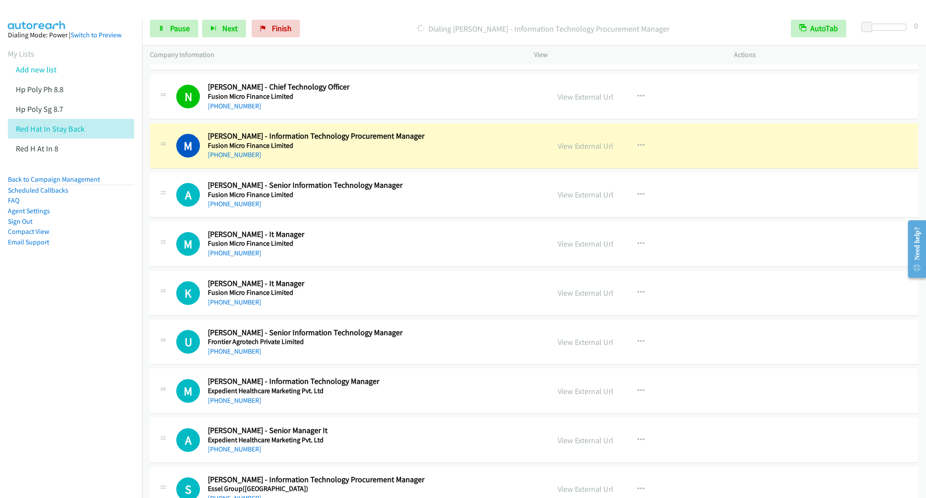
click at [420, 158] on div "[PHONE_NUMBER]" at bounding box center [372, 155] width 329 height 11
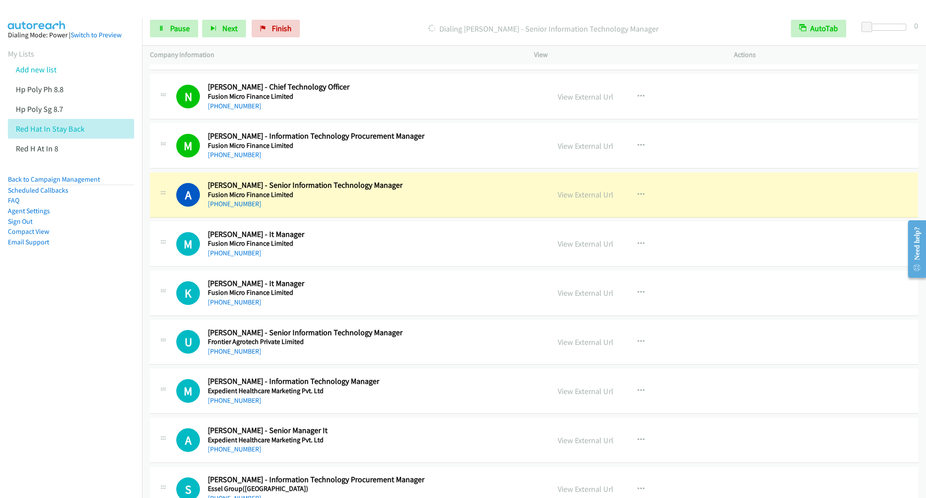
scroll to position [1382, 0]
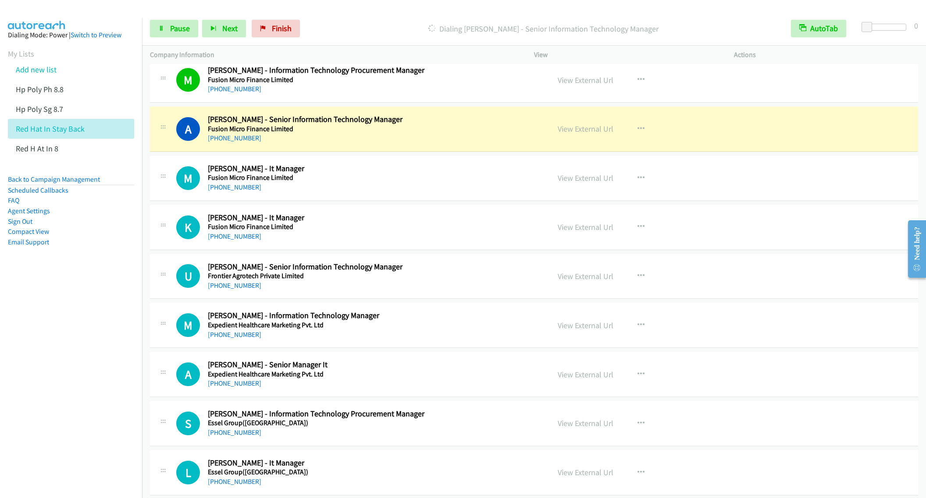
click at [172, 19] on div "Start Calls Pause Next Finish [PERSON_NAME] - Senior Information Technology Man…" at bounding box center [534, 29] width 784 height 34
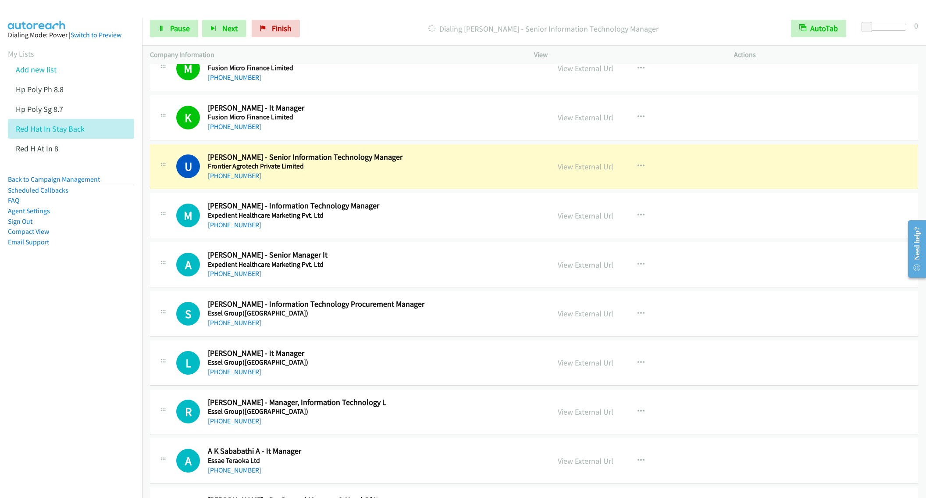
scroll to position [1513, 0]
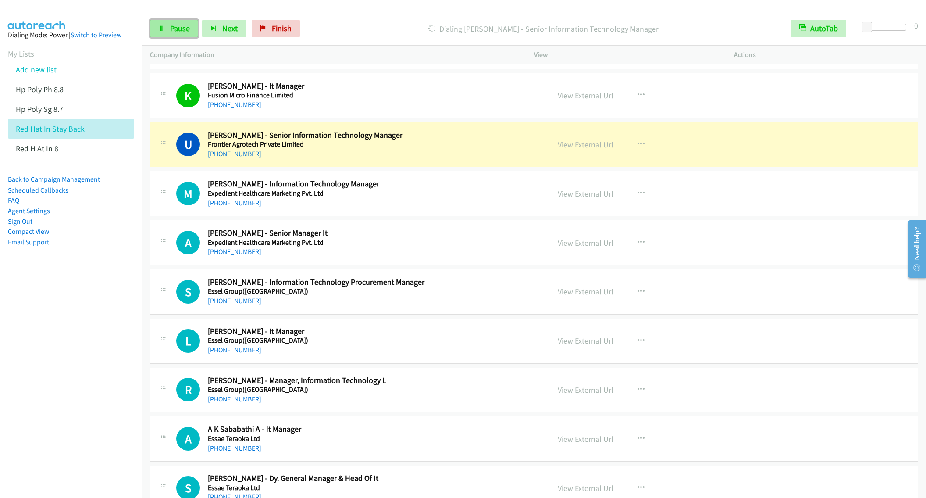
click at [172, 30] on span "Pause" at bounding box center [180, 28] width 20 height 10
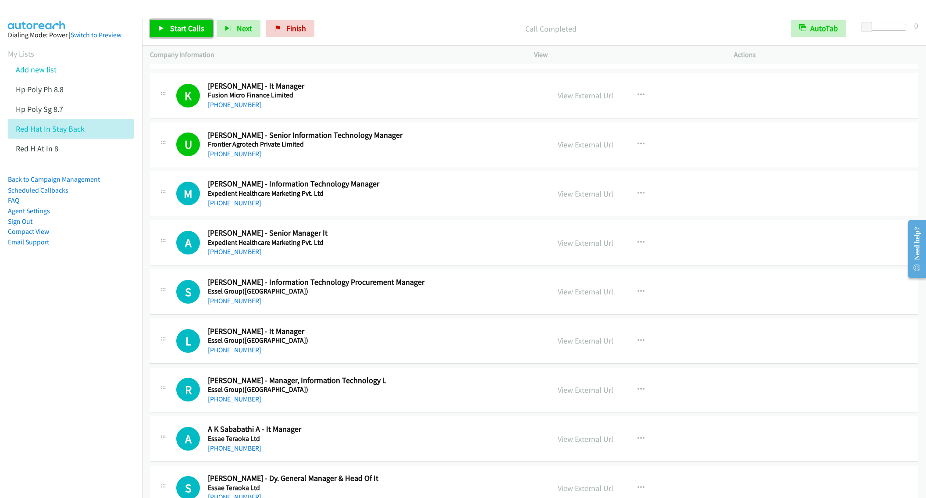
click at [183, 28] on span "Start Calls" at bounding box center [187, 28] width 34 height 10
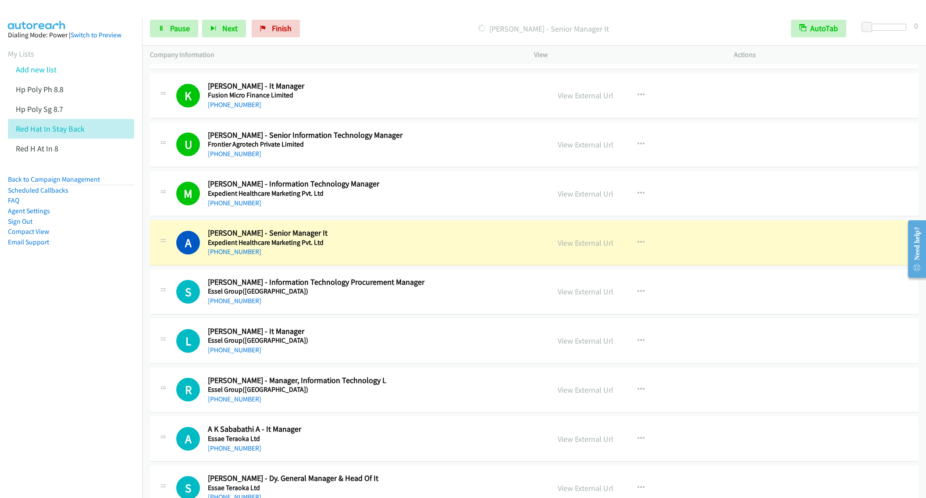
scroll to position [1579, 0]
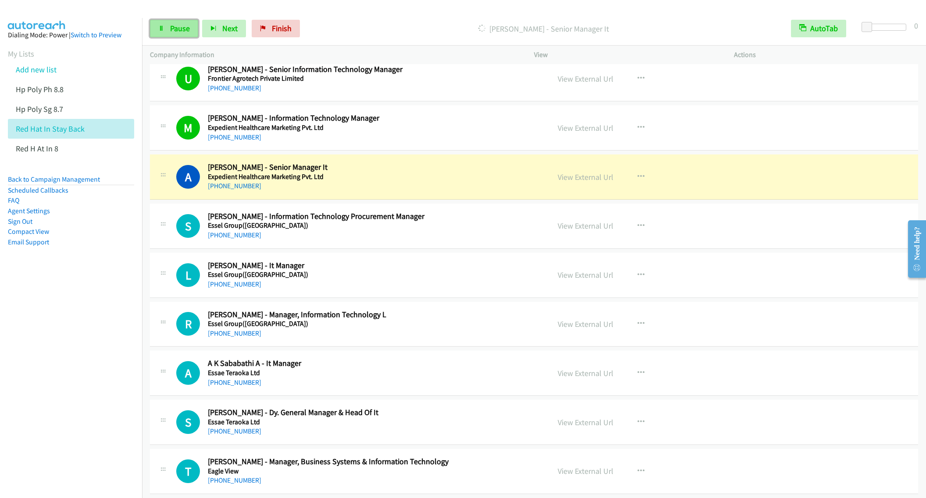
click at [175, 32] on span "Pause" at bounding box center [180, 28] width 20 height 10
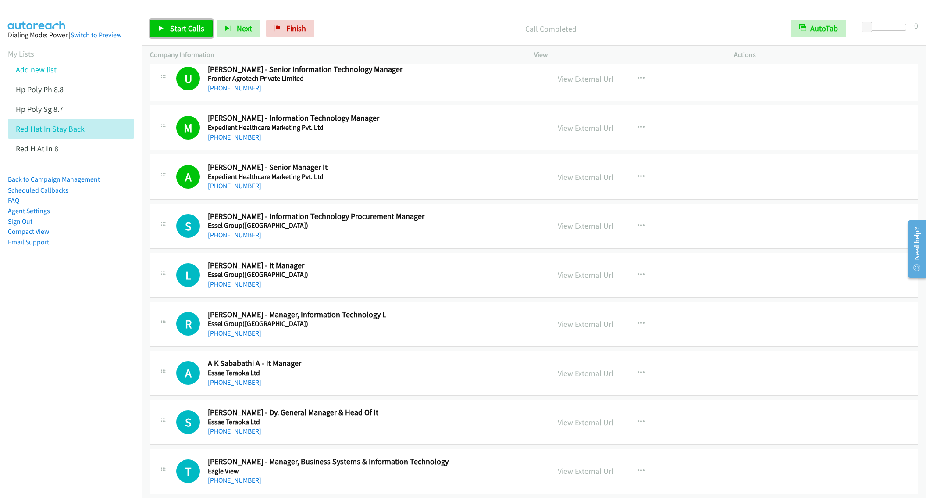
click at [178, 28] on span "Start Calls" at bounding box center [187, 28] width 34 height 10
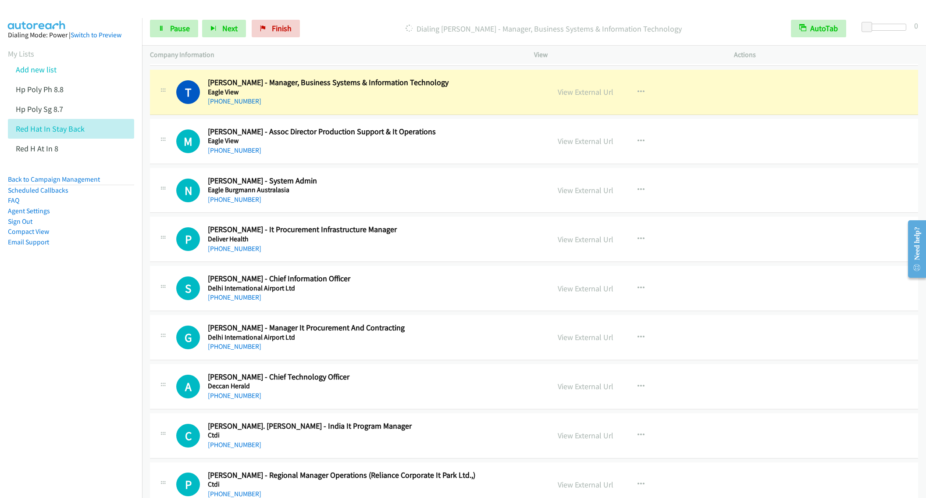
scroll to position [1974, 0]
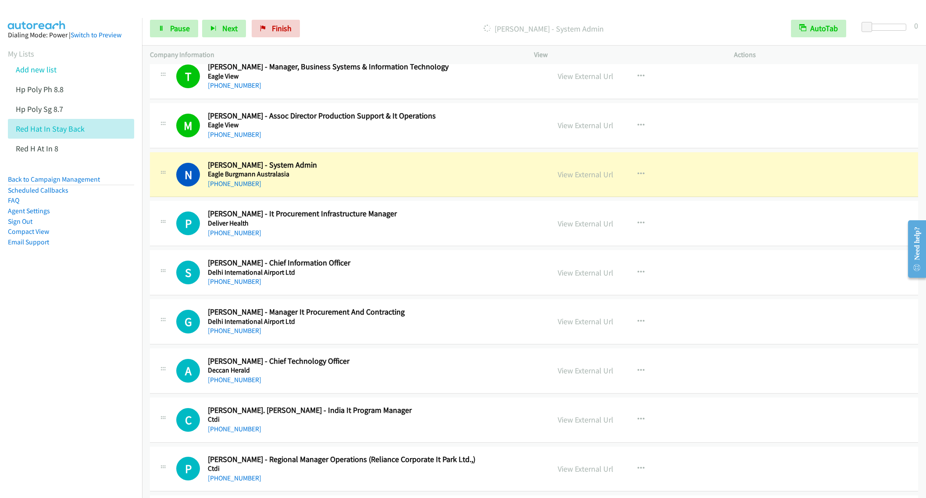
click at [76, 343] on nav "Dialing Mode: Power | Switch to Preview My Lists Add new list Hp Poly Ph 8.8 Hp…" at bounding box center [71, 267] width 143 height 498
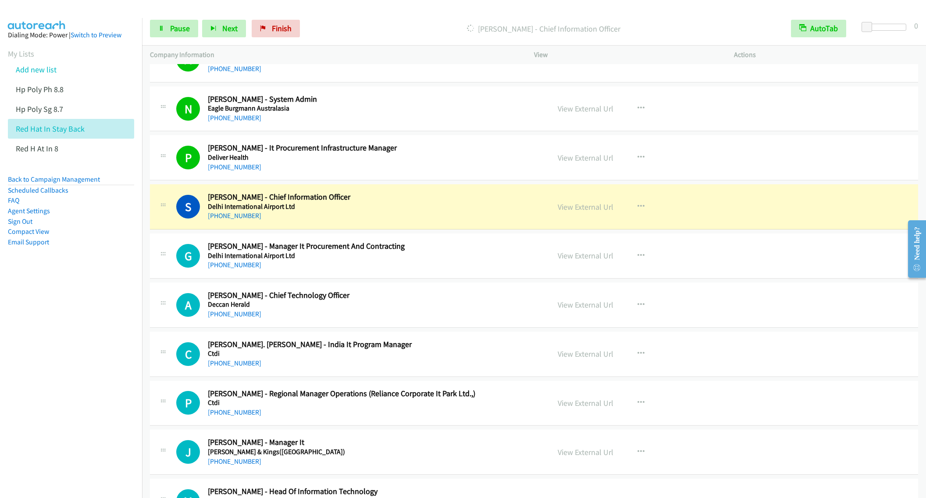
click at [388, 270] on div "[PHONE_NUMBER]" at bounding box center [372, 265] width 329 height 11
click at [638, 357] on icon "button" at bounding box center [641, 353] width 7 height 7
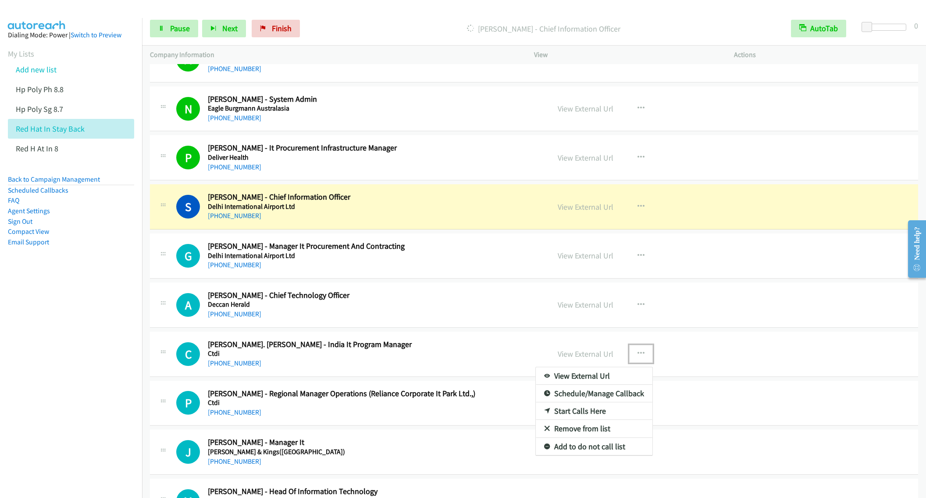
click at [573, 420] on link "Start Calls Here" at bounding box center [594, 411] width 117 height 18
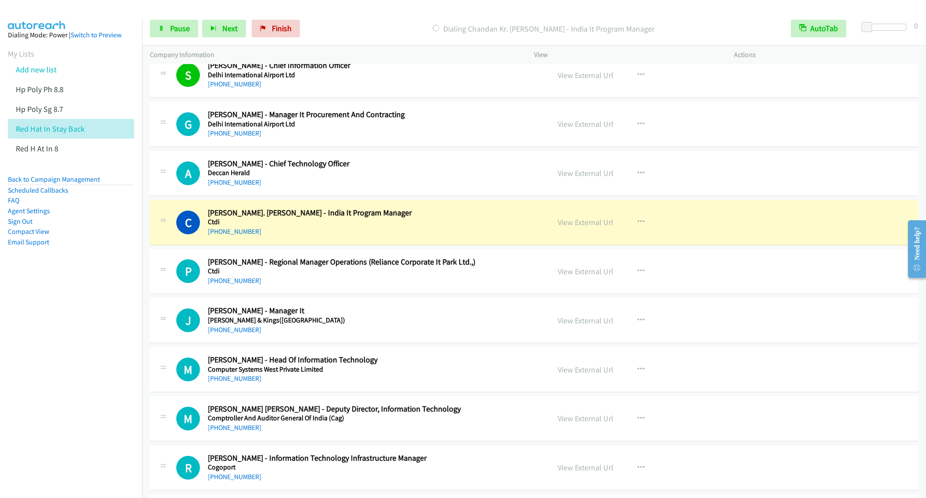
scroll to position [2237, 0]
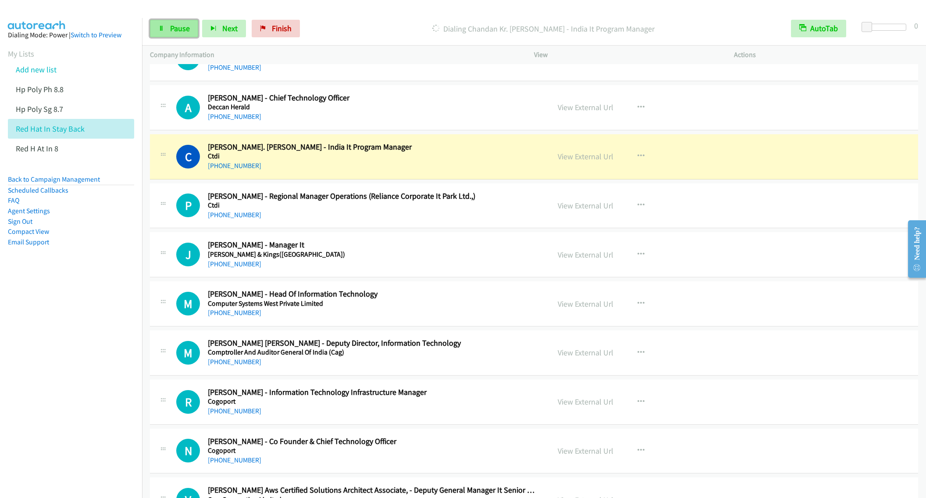
click at [165, 28] on link "Pause" at bounding box center [174, 29] width 48 height 18
